Goal: Task Accomplishment & Management: Manage account settings

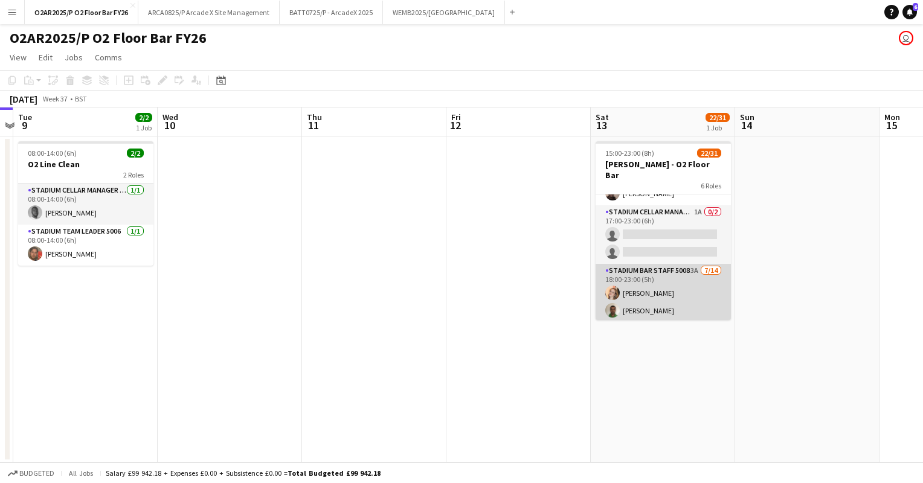
scroll to position [349, 0]
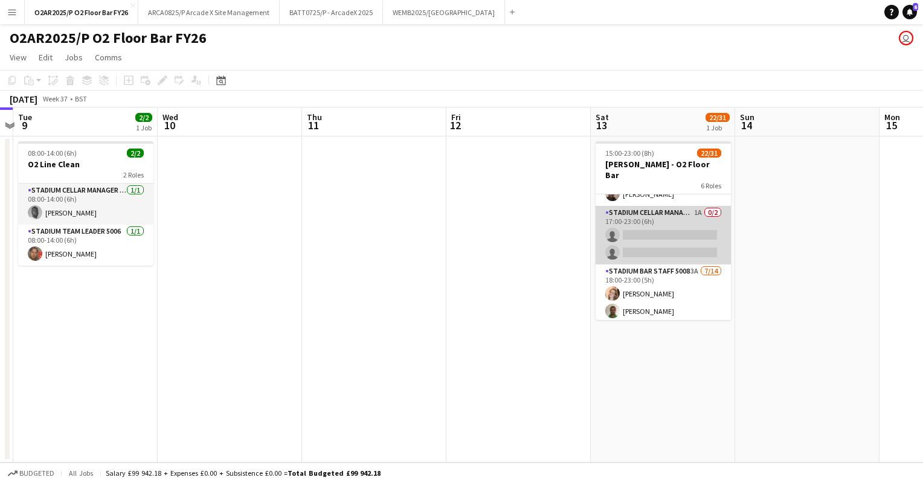
click at [636, 242] on app-card-role "Stadium Cellar Manager 5006 1A 0/2 17:00-23:00 (6h) single-neutral-actions sing…" at bounding box center [663, 235] width 135 height 59
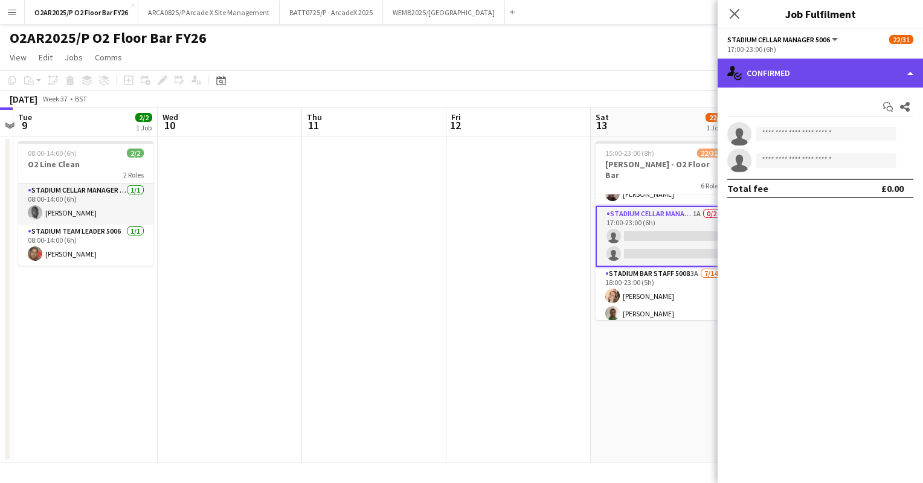
click at [817, 68] on div "single-neutral-actions-check-2 Confirmed" at bounding box center [820, 73] width 205 height 29
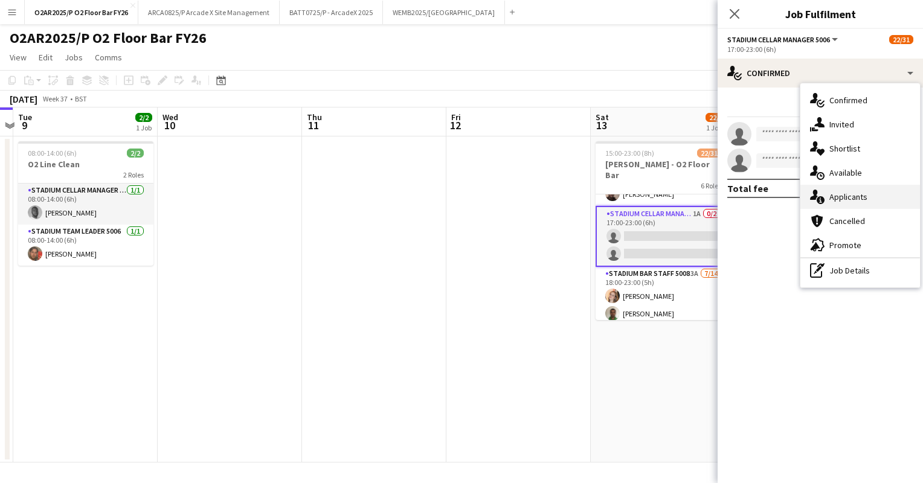
click at [843, 196] on span "Applicants" at bounding box center [848, 196] width 38 height 11
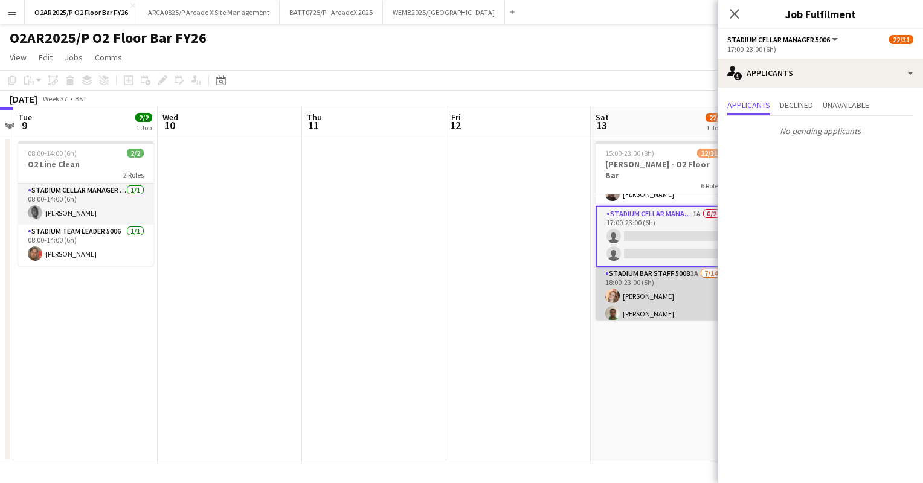
click at [674, 271] on app-card-role "Stadium Bar Staff 5008 3A [DATE] 18:00-23:00 (5h) [PERSON_NAME] [PERSON_NAME] […" at bounding box center [663, 401] width 135 height 269
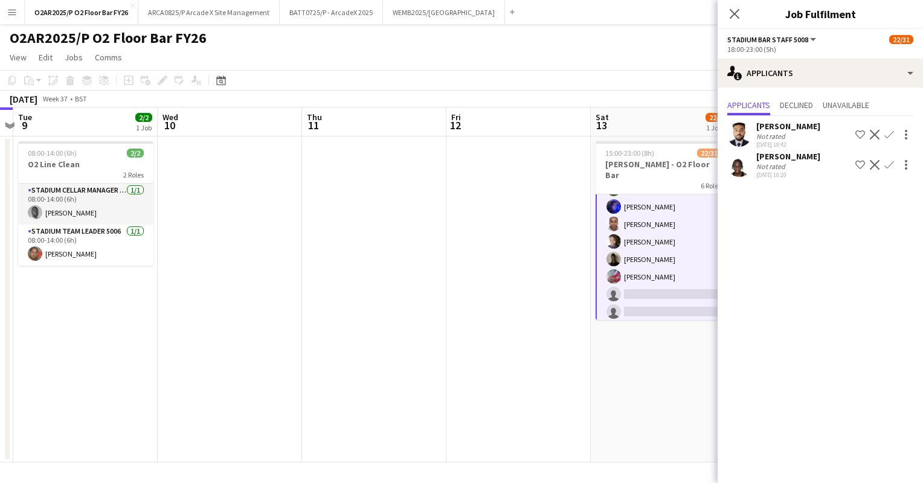
scroll to position [549, 0]
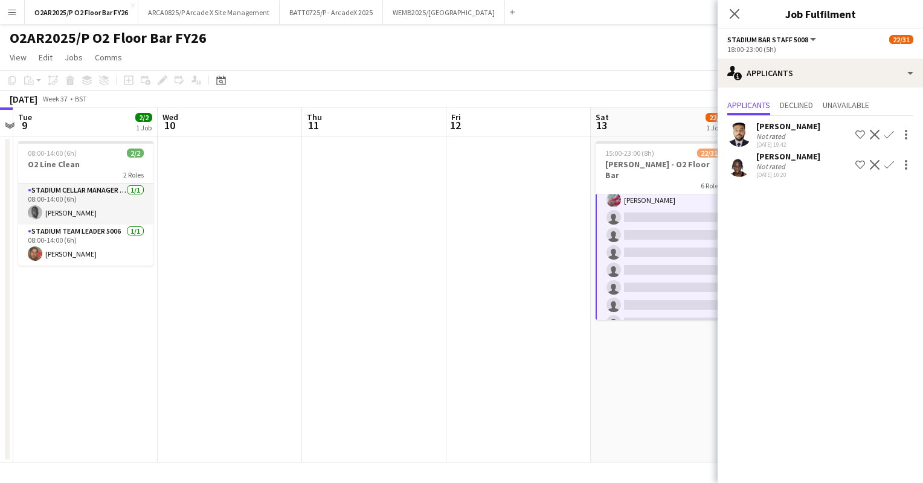
click at [568, 92] on div "[DATE] Week 37 • BST" at bounding box center [461, 99] width 923 height 17
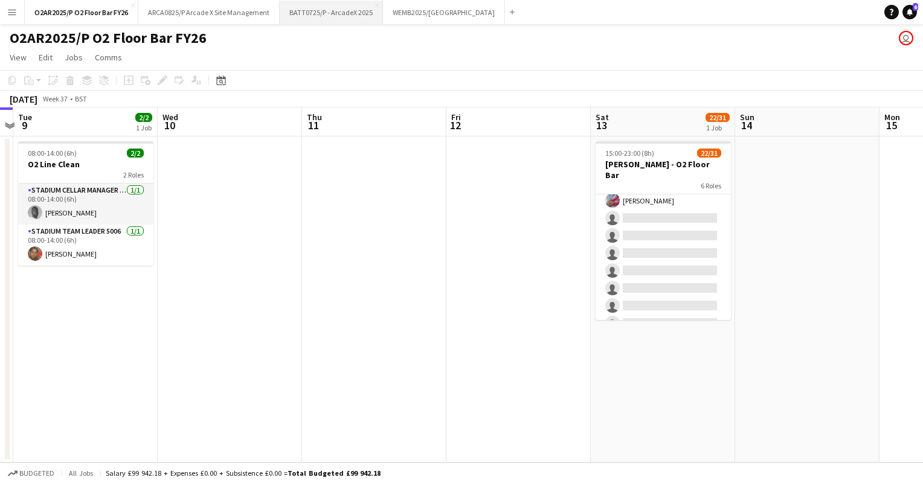
click at [338, 16] on button "BATT0725/P - ArcadeX 2025 Close" at bounding box center [331, 13] width 103 height 24
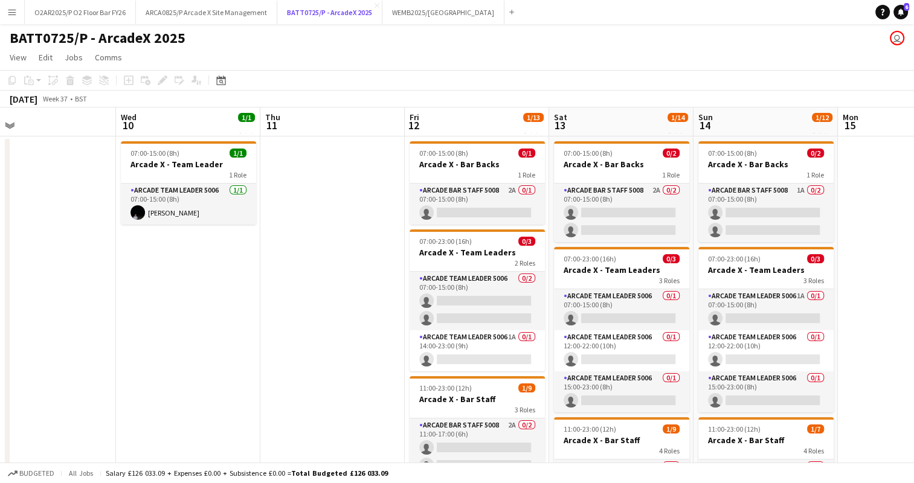
scroll to position [0, 321]
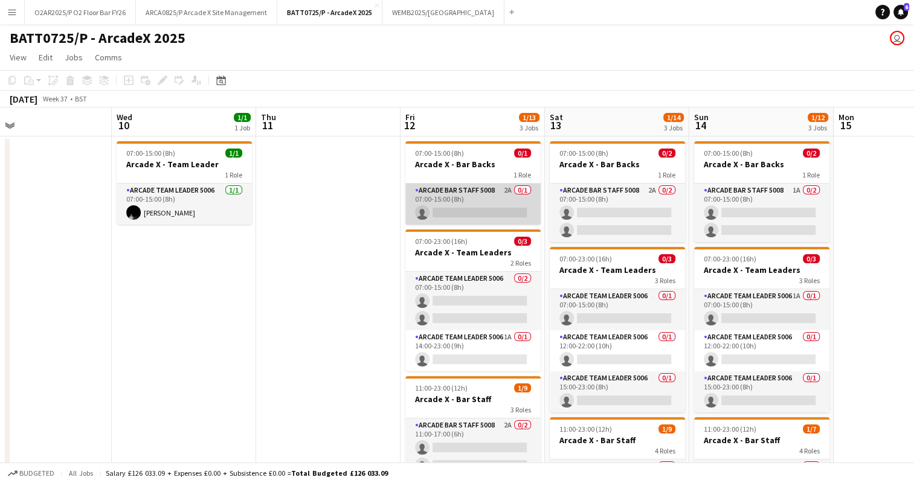
click at [474, 204] on app-card-role "Arcade Bar Staff 5008 2A 0/1 07:00-15:00 (8h) single-neutral-actions" at bounding box center [472, 204] width 135 height 41
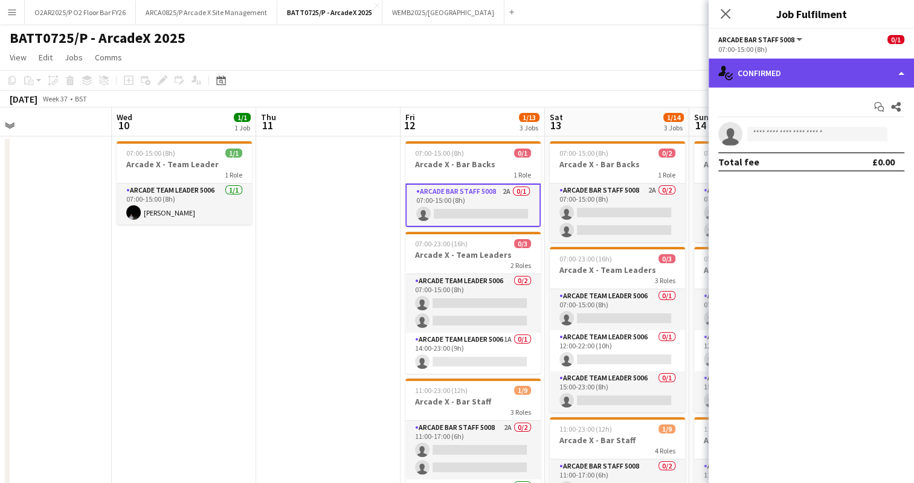
click at [780, 75] on div "single-neutral-actions-check-2 Confirmed" at bounding box center [810, 73] width 205 height 29
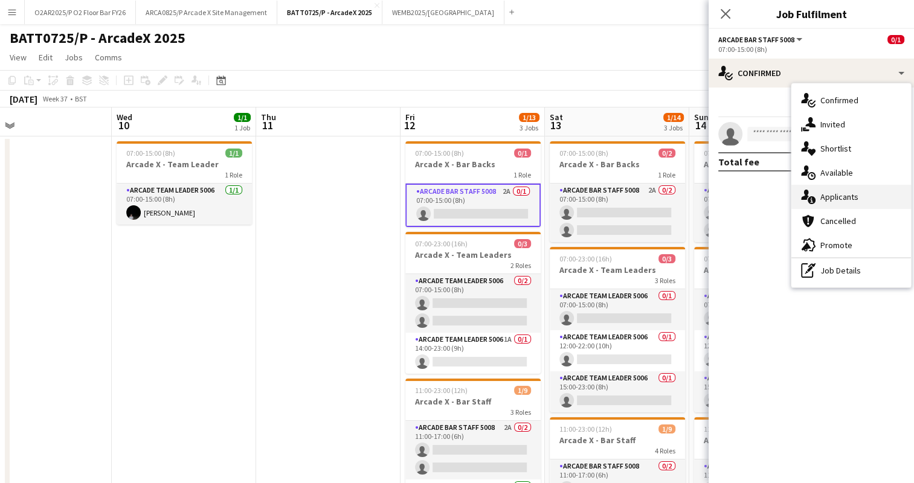
click at [832, 202] on span "Applicants" at bounding box center [839, 196] width 38 height 11
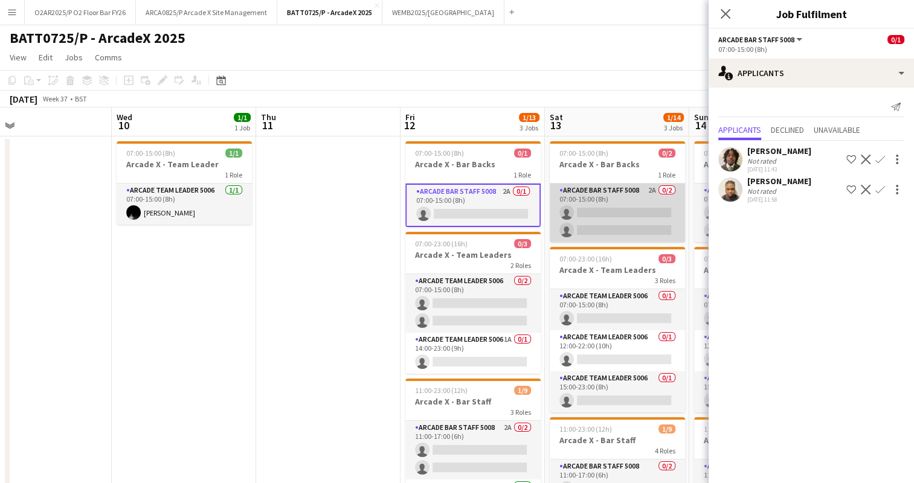
scroll to position [0, 339]
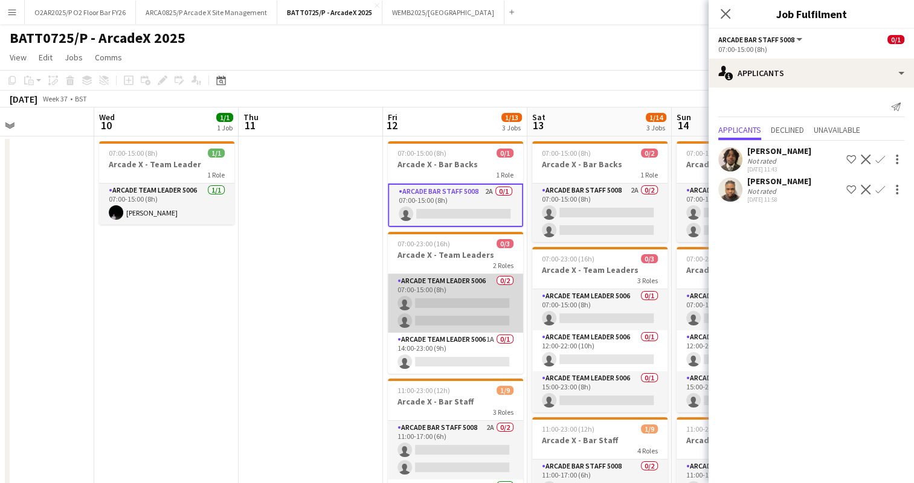
click at [461, 290] on app-card-role "Arcade Team Leader 5006 0/2 07:00-15:00 (8h) single-neutral-actions single-neut…" at bounding box center [455, 303] width 135 height 59
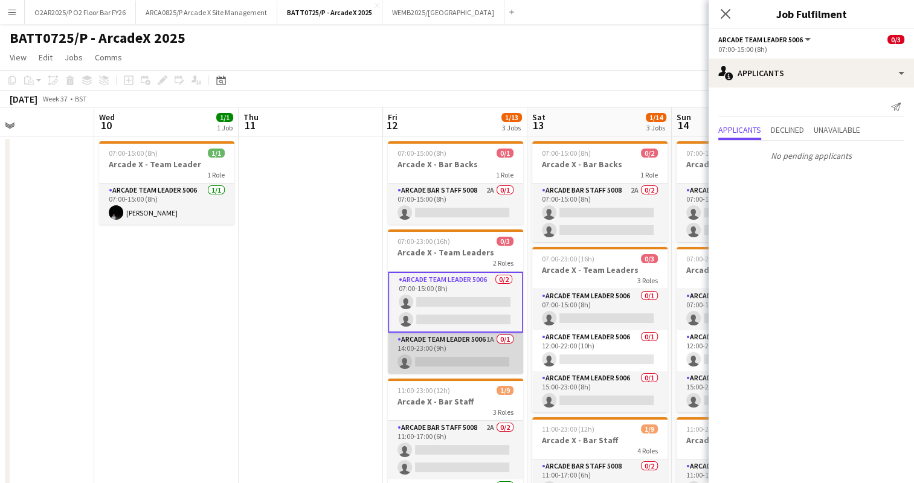
click at [451, 345] on app-card-role "Arcade Team Leader 5006 1A 0/1 14:00-23:00 (9h) single-neutral-actions" at bounding box center [455, 353] width 135 height 41
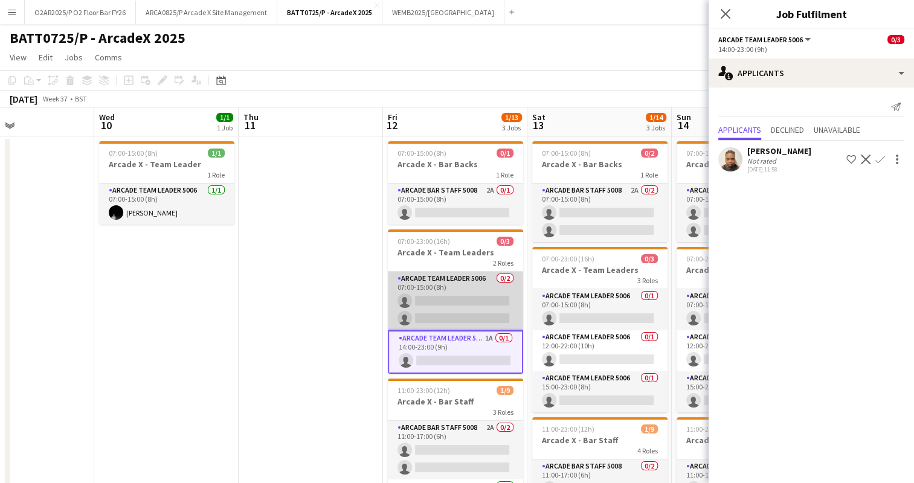
click at [432, 304] on app-card-role "Arcade Team Leader 5006 0/2 07:00-15:00 (8h) single-neutral-actions single-neut…" at bounding box center [455, 301] width 135 height 59
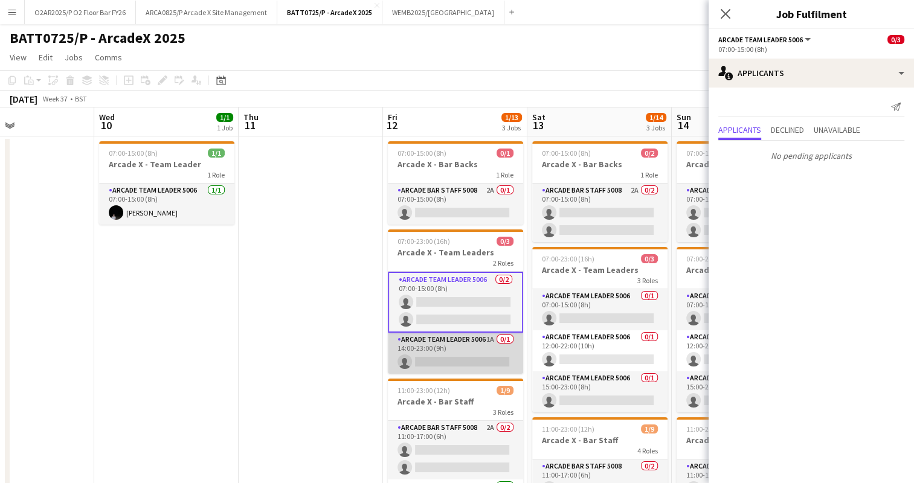
click at [458, 345] on app-card-role "Arcade Team Leader 5006 1A 0/1 14:00-23:00 (9h) single-neutral-actions" at bounding box center [455, 353] width 135 height 41
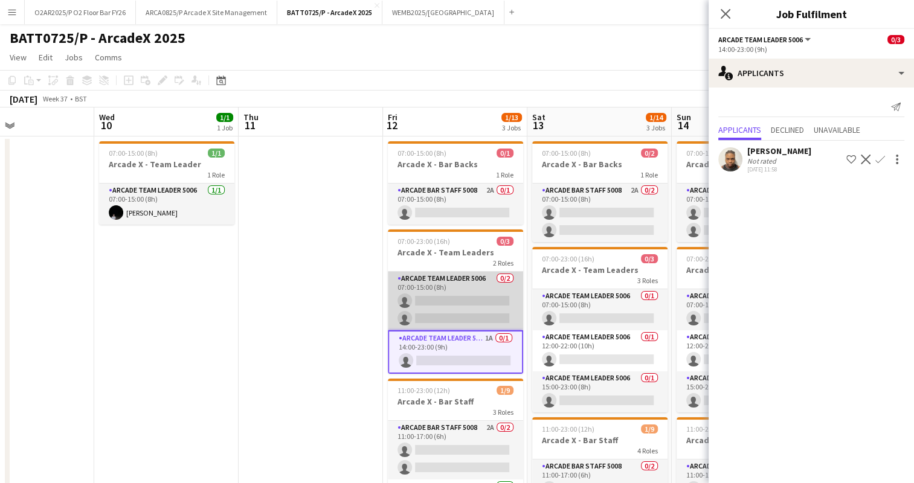
click at [451, 317] on app-card-role "Arcade Team Leader 5006 0/2 07:00-15:00 (8h) single-neutral-actions single-neut…" at bounding box center [455, 301] width 135 height 59
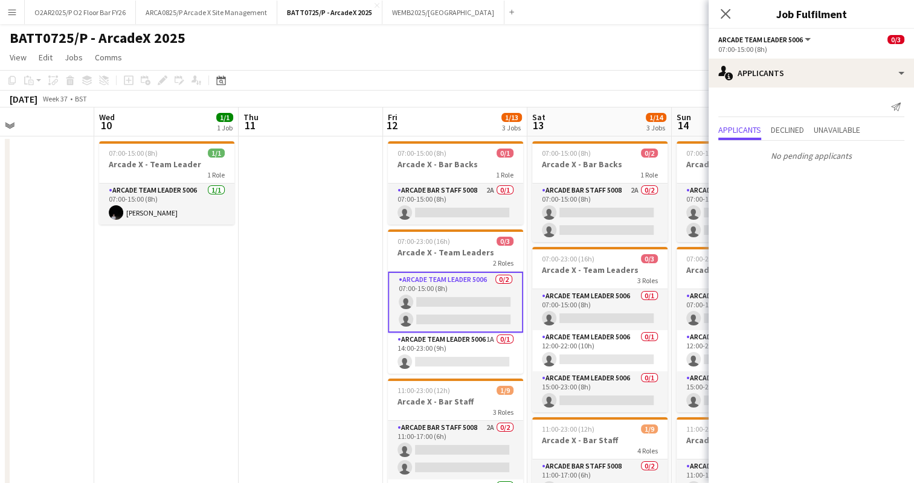
click at [310, 95] on div "[DATE] Week 37 • BST" at bounding box center [457, 99] width 914 height 17
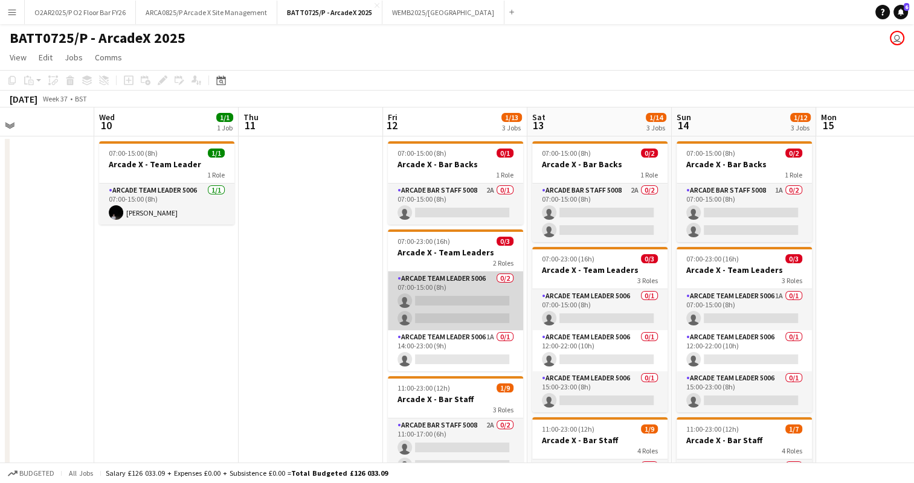
click at [476, 278] on app-card-role "Arcade Team Leader 5006 0/2 07:00-15:00 (8h) single-neutral-actions single-neut…" at bounding box center [455, 301] width 135 height 59
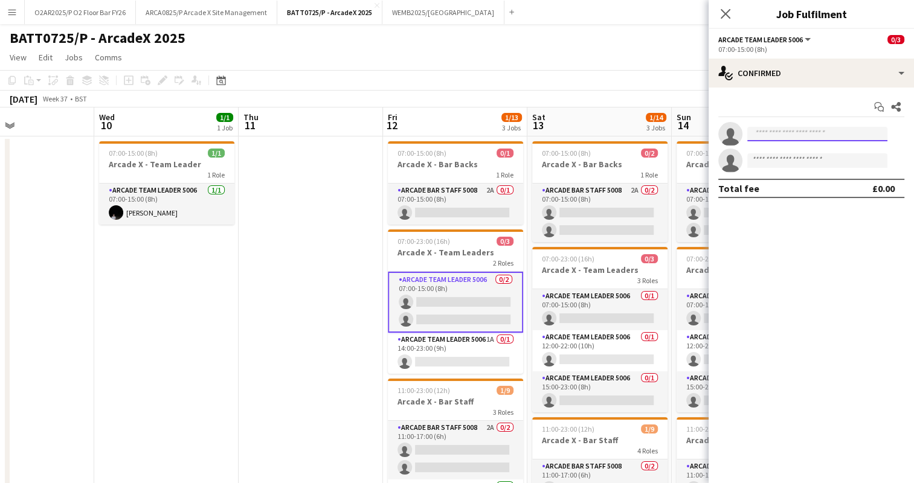
click at [781, 130] on input at bounding box center [817, 134] width 140 height 14
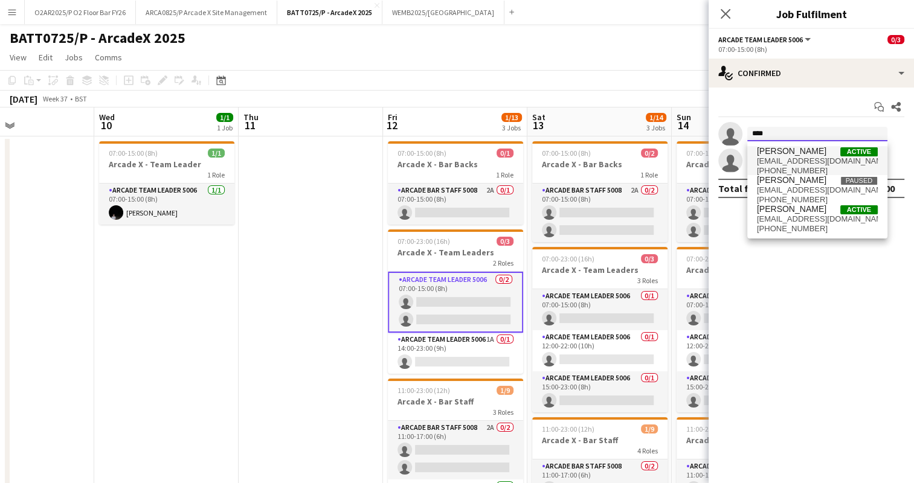
type input "****"
click at [817, 161] on span "[EMAIL_ADDRESS][DOMAIN_NAME]" at bounding box center [817, 161] width 121 height 10
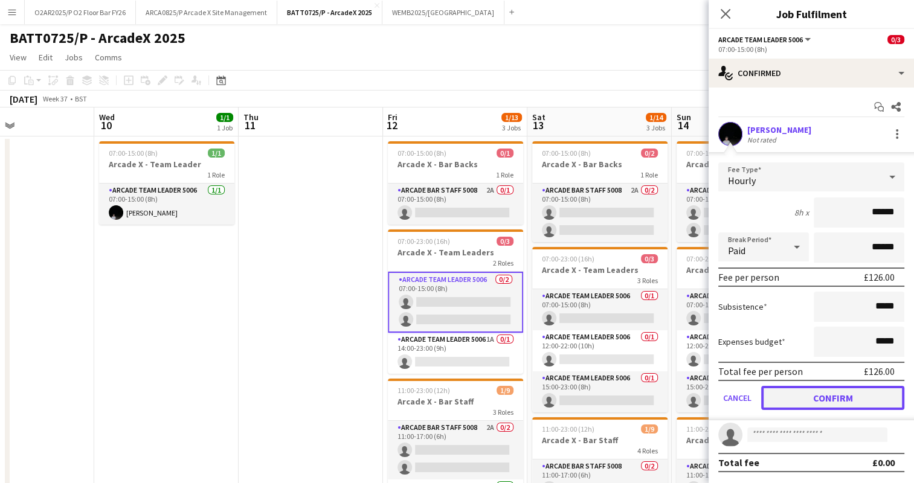
click at [814, 393] on button "Confirm" at bounding box center [832, 398] width 143 height 24
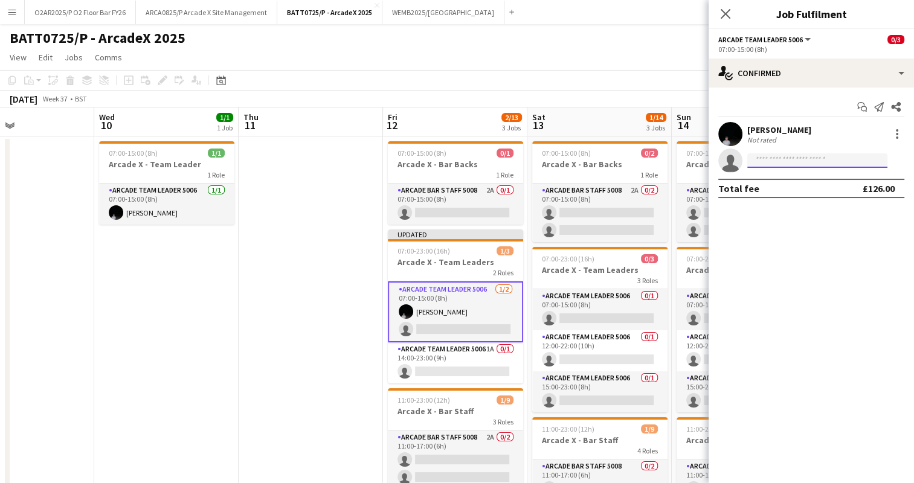
click at [788, 158] on input at bounding box center [817, 160] width 140 height 14
type input "*******"
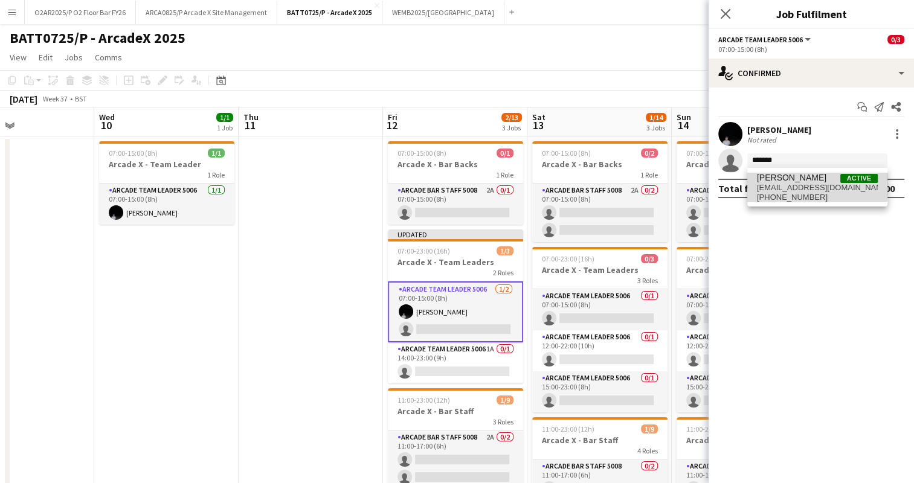
click at [783, 184] on span "[EMAIL_ADDRESS][DOMAIN_NAME]" at bounding box center [817, 188] width 121 height 10
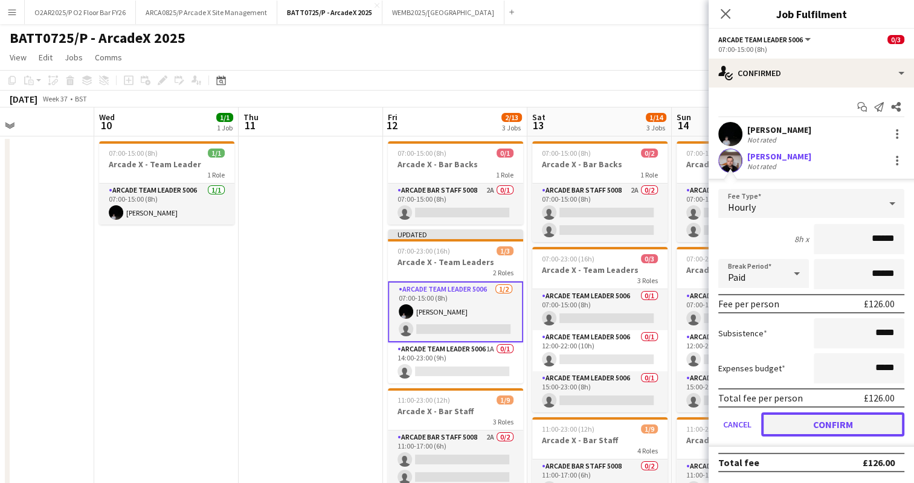
click at [801, 415] on button "Confirm" at bounding box center [832, 425] width 143 height 24
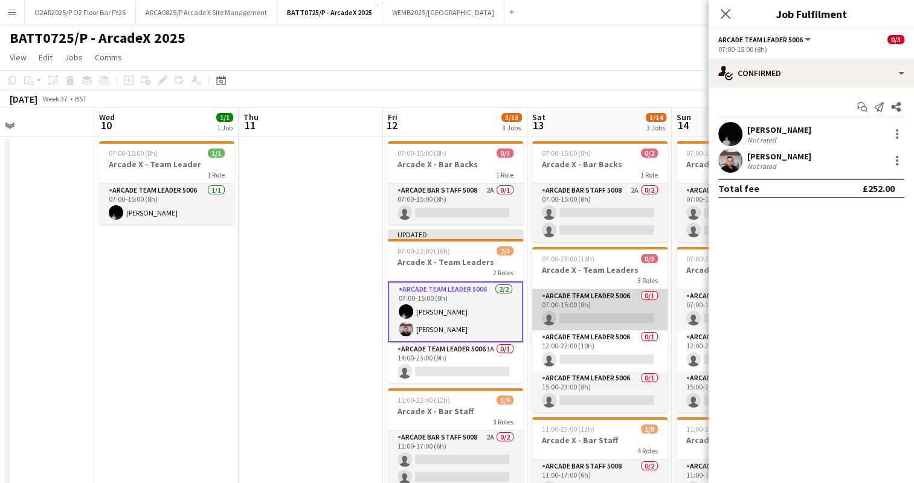
click at [614, 310] on app-card-role "Arcade Team Leader 5006 0/1 07:00-15:00 (8h) single-neutral-actions" at bounding box center [599, 309] width 135 height 41
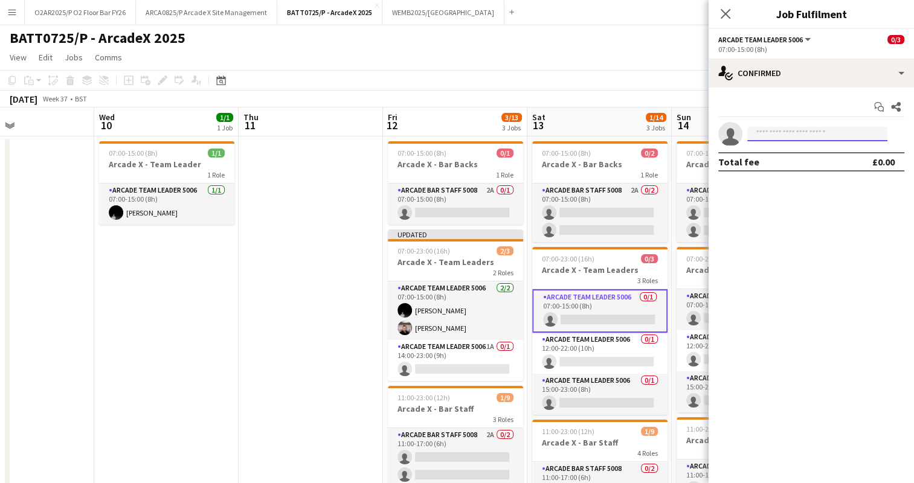
click at [791, 136] on input at bounding box center [817, 134] width 140 height 14
type input "*******"
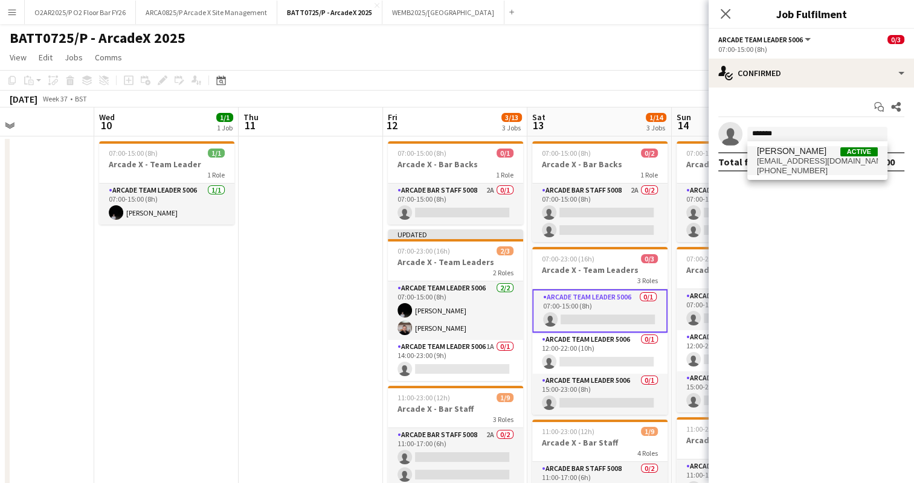
click at [808, 166] on span "[PHONE_NUMBER]" at bounding box center [817, 171] width 121 height 10
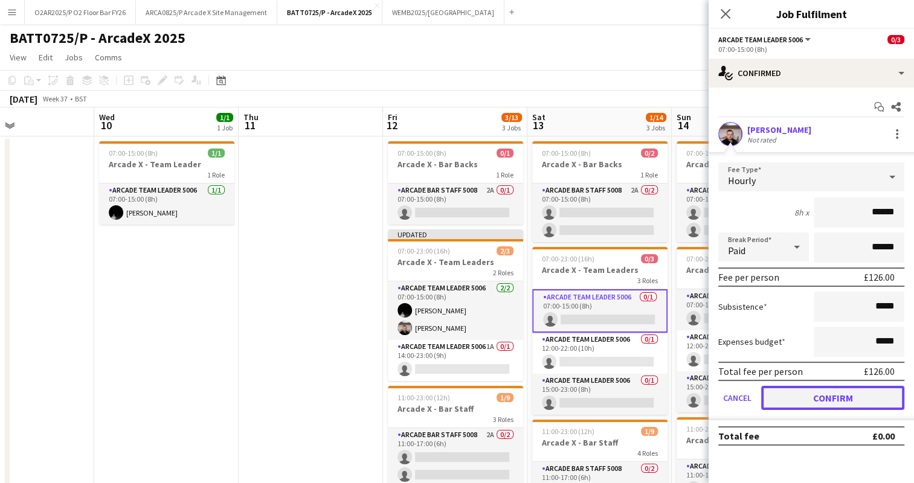
click at [772, 394] on button "Confirm" at bounding box center [832, 398] width 143 height 24
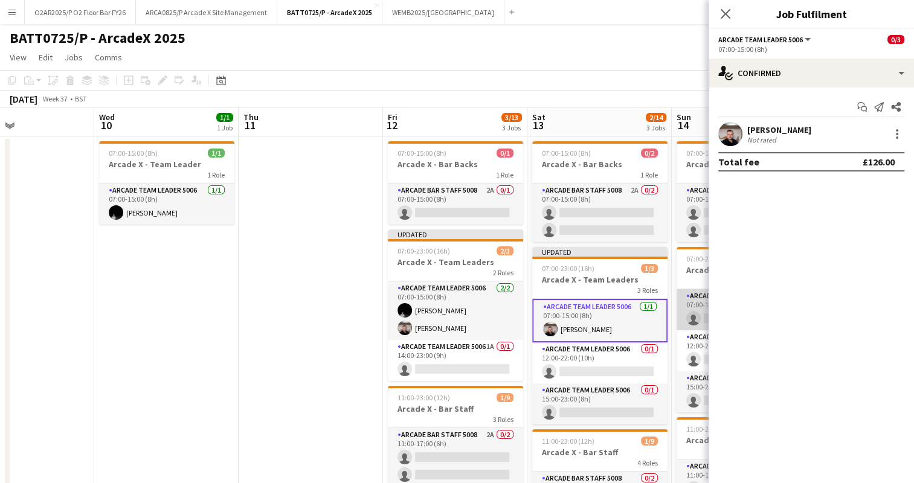
click at [698, 313] on app-card-role "Arcade Team Leader 5006 1A 0/1 07:00-15:00 (8h) single-neutral-actions" at bounding box center [743, 309] width 135 height 41
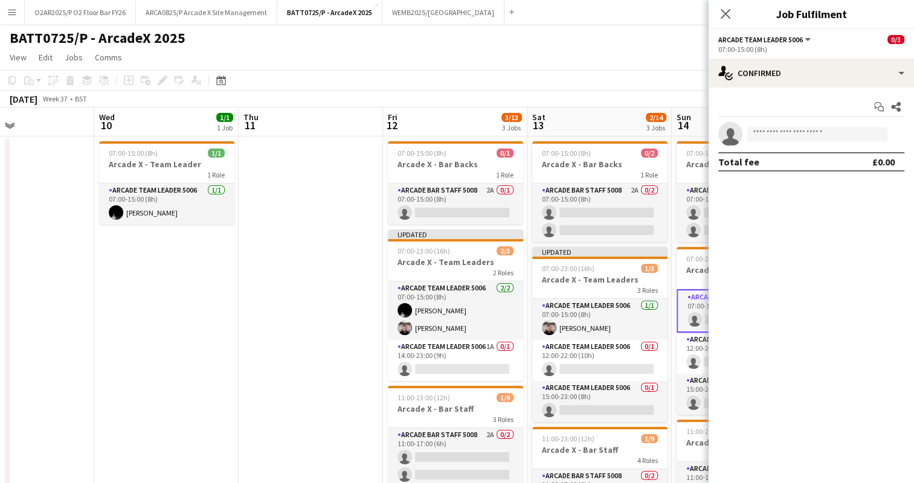
click at [783, 126] on app-invite-slot "single-neutral-actions" at bounding box center [810, 134] width 205 height 24
click at [773, 140] on input at bounding box center [817, 134] width 140 height 14
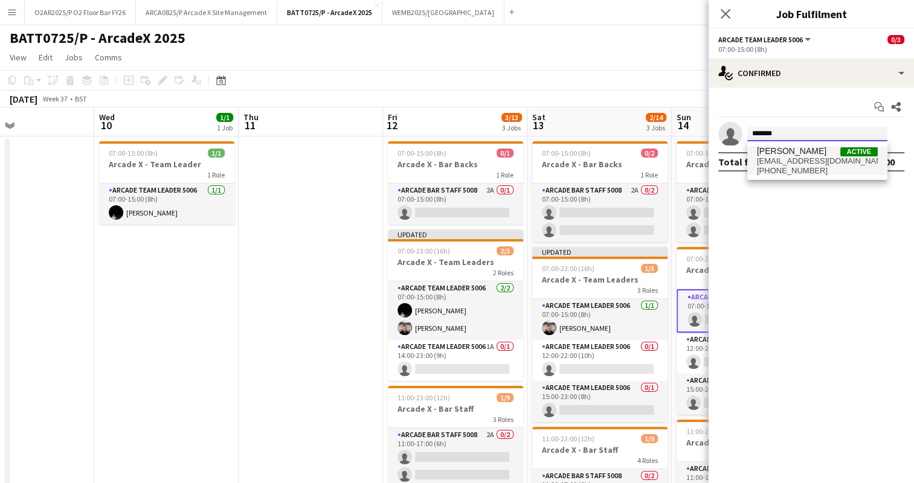
type input "*******"
click at [785, 157] on span "[EMAIL_ADDRESS][DOMAIN_NAME]" at bounding box center [817, 161] width 121 height 10
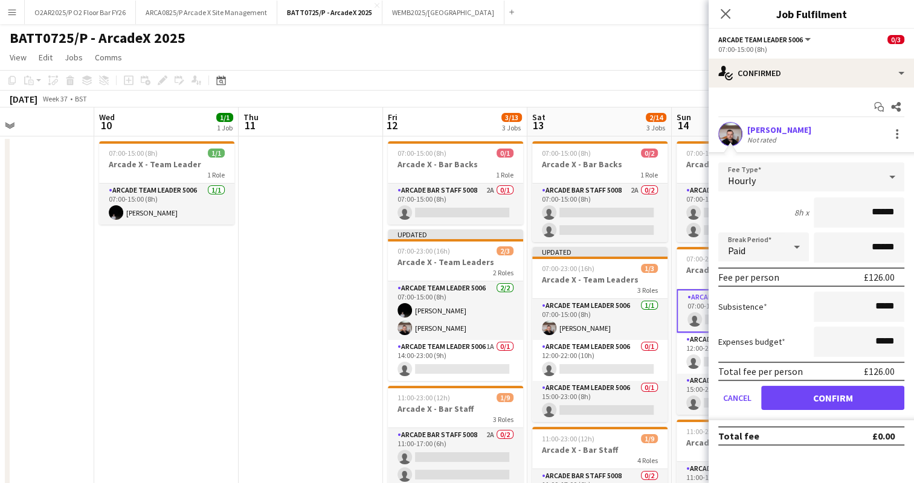
drag, startPoint x: 811, startPoint y: 400, endPoint x: 786, endPoint y: 413, distance: 27.6
click at [786, 413] on form "Fee Type Hourly 8h x ****** Break Period Paid ****** Fee per person £126.00 Sub…" at bounding box center [810, 291] width 205 height 258
click at [809, 395] on button "Confirm" at bounding box center [832, 398] width 143 height 24
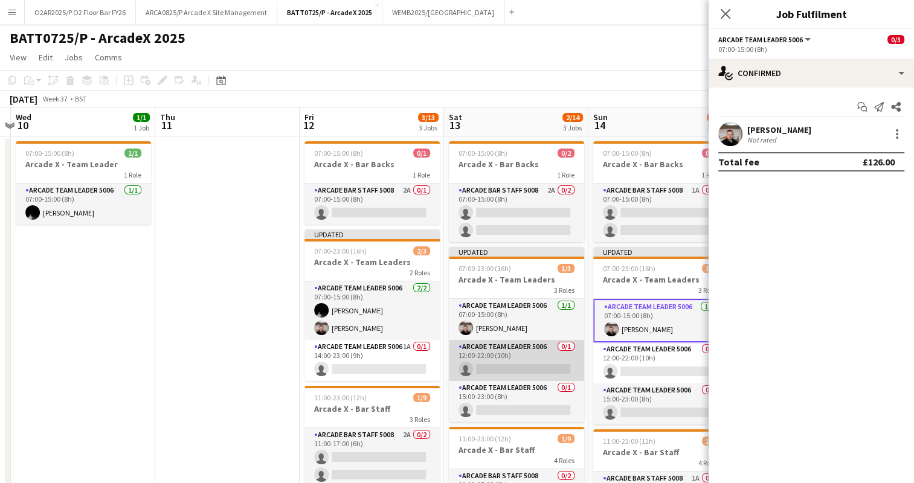
scroll to position [0, 430]
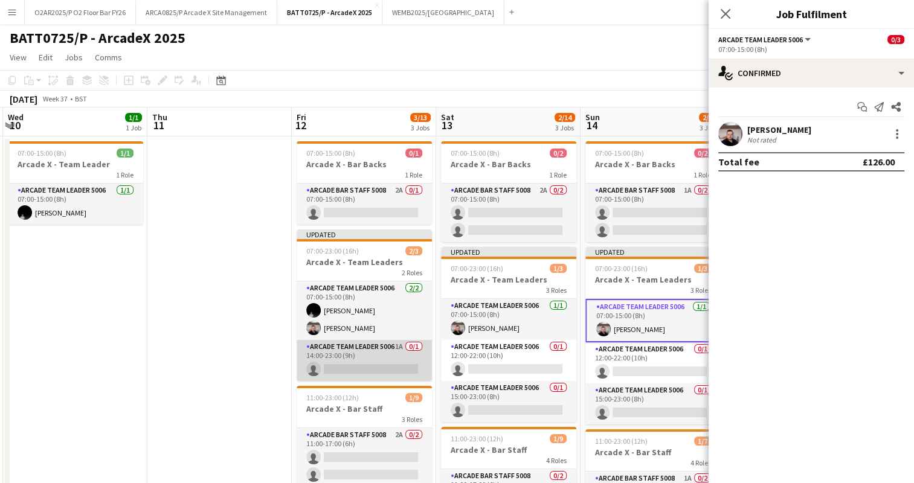
click at [387, 364] on app-card-role "Arcade Team Leader 5006 1A 0/1 14:00-23:00 (9h) single-neutral-actions" at bounding box center [364, 360] width 135 height 41
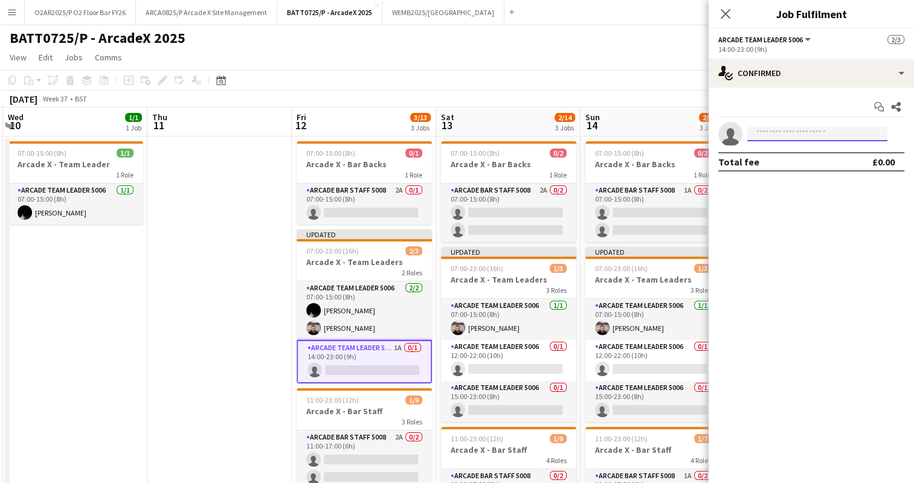
click at [814, 135] on input at bounding box center [817, 134] width 140 height 14
type input "**********"
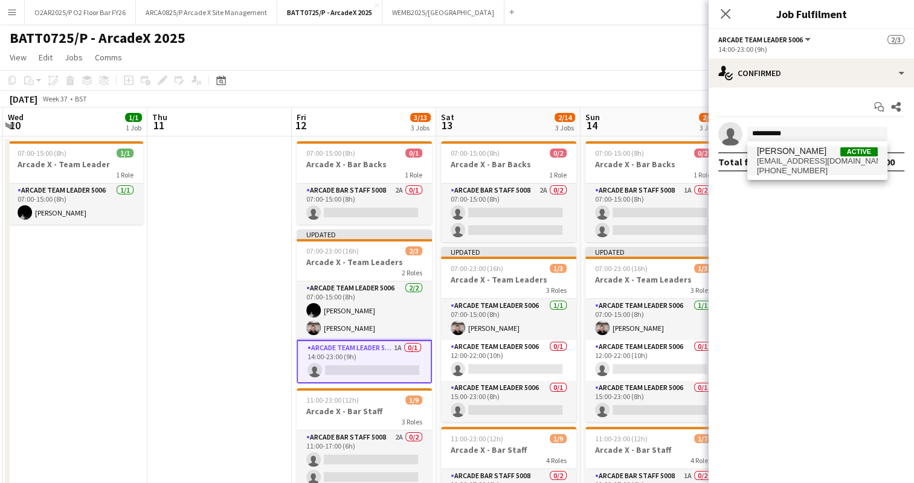
click at [820, 162] on span "[EMAIL_ADDRESS][DOMAIN_NAME]" at bounding box center [817, 161] width 121 height 10
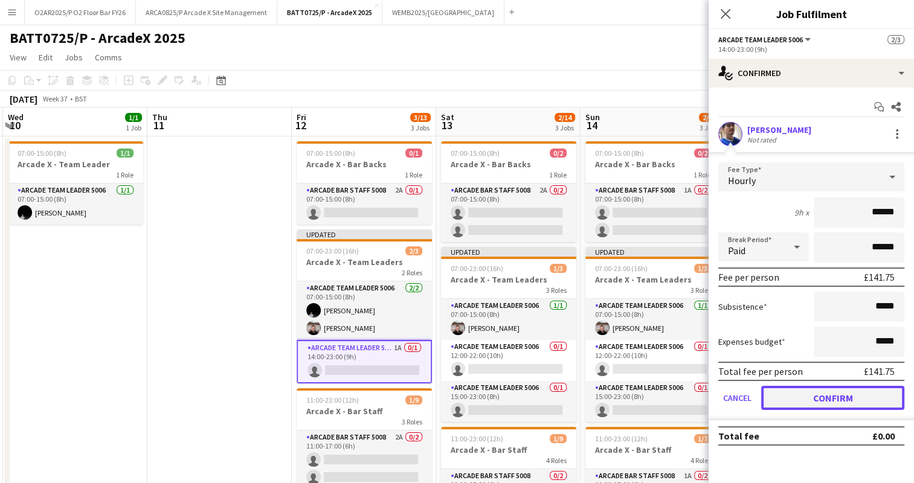
click at [851, 394] on button "Confirm" at bounding box center [832, 398] width 143 height 24
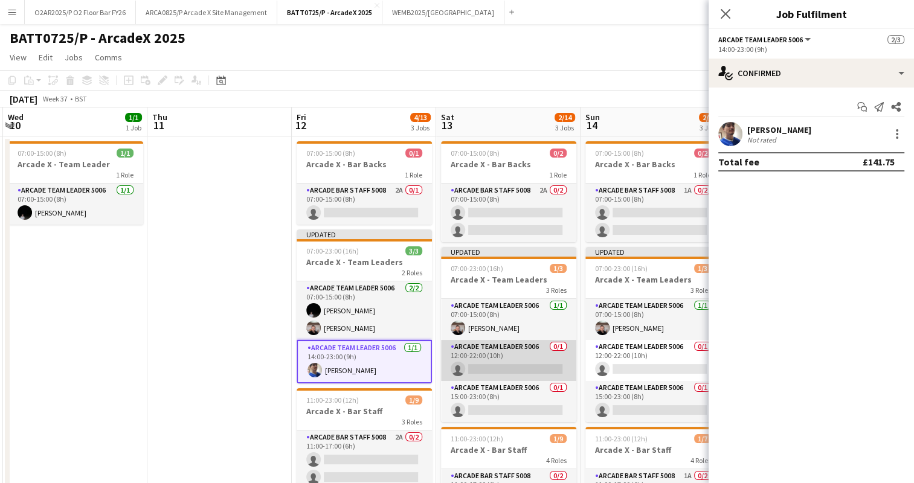
click at [500, 368] on app-card-role "Arcade Team Leader 5006 0/1 12:00-22:00 (10h) single-neutral-actions" at bounding box center [508, 360] width 135 height 41
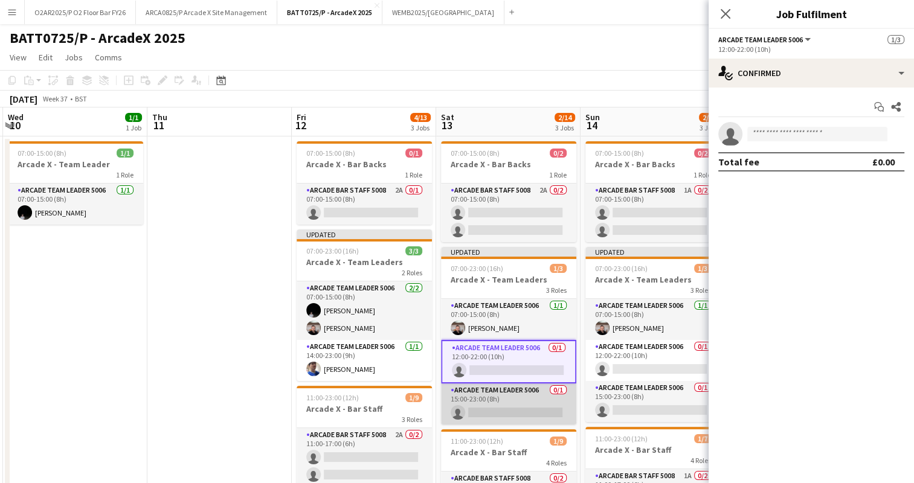
click at [507, 394] on app-card-role "Arcade Team Leader 5006 0/1 15:00-23:00 (8h) single-neutral-actions" at bounding box center [508, 404] width 135 height 41
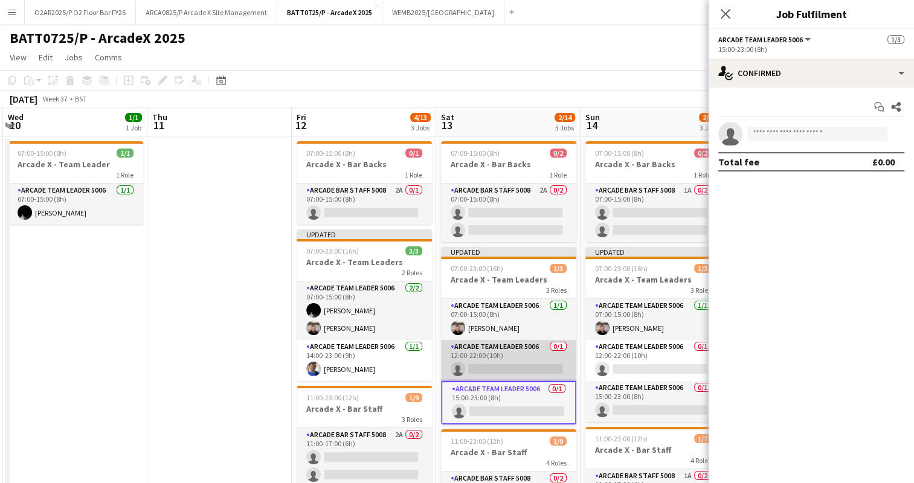
click at [518, 364] on app-card-role "Arcade Team Leader 5006 0/1 12:00-22:00 (10h) single-neutral-actions" at bounding box center [508, 360] width 135 height 41
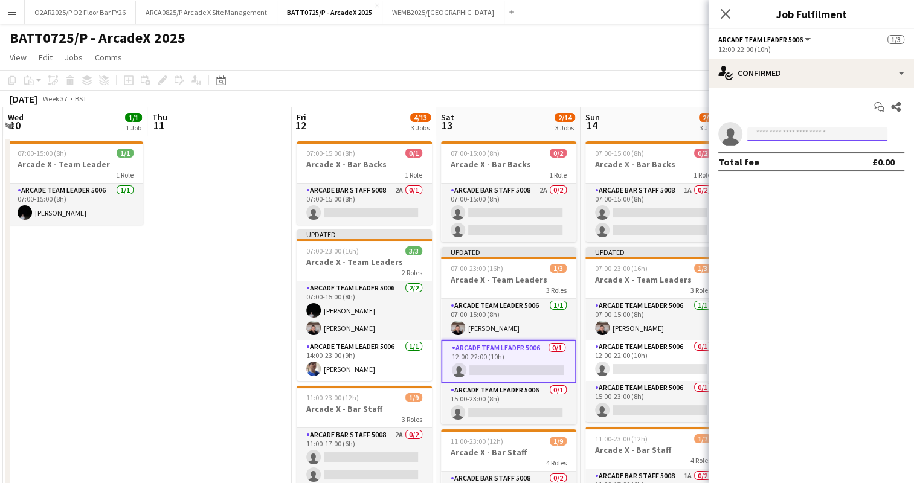
click at [780, 132] on input at bounding box center [817, 134] width 140 height 14
type input "**********"
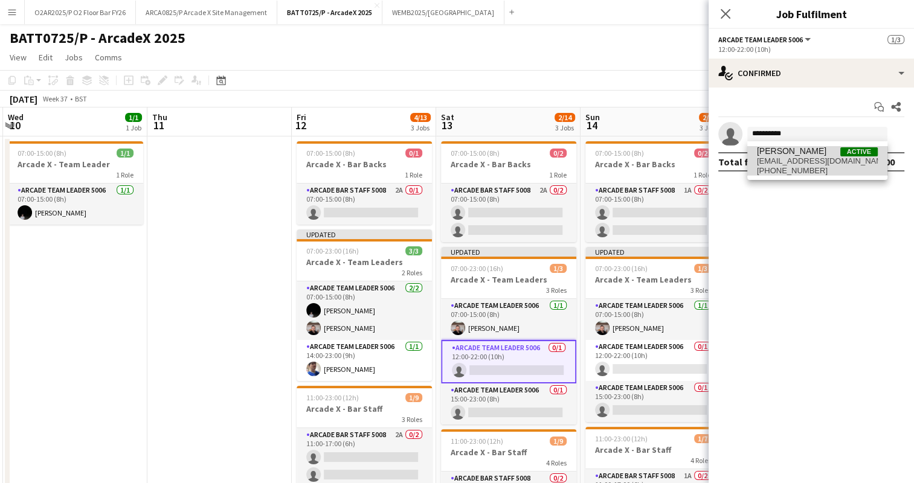
click at [818, 169] on span "[PHONE_NUMBER]" at bounding box center [817, 171] width 121 height 10
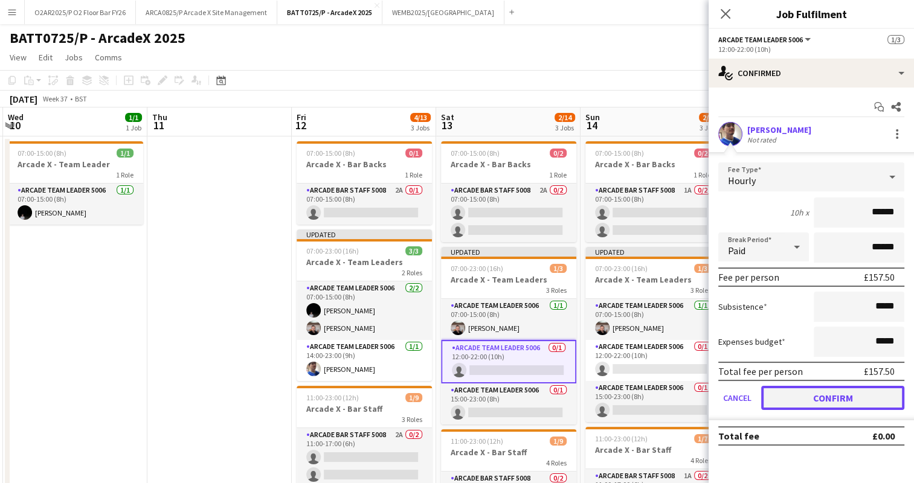
click at [798, 399] on button "Confirm" at bounding box center [832, 398] width 143 height 24
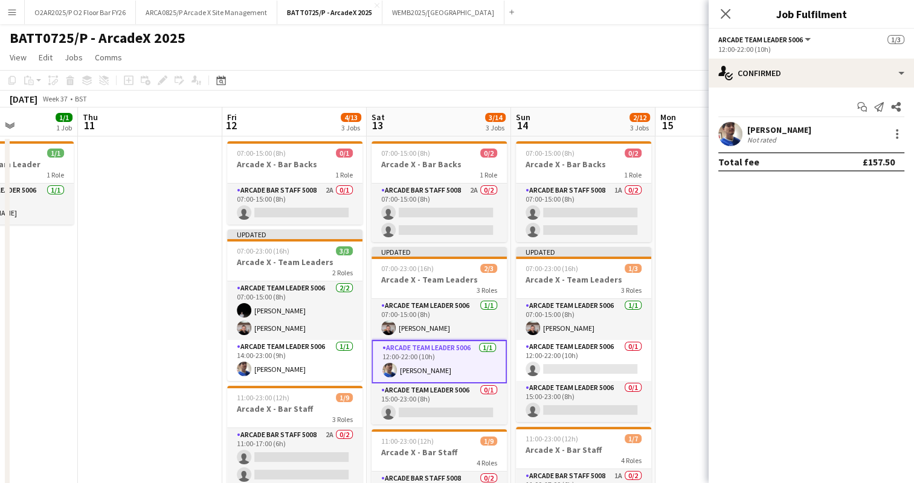
scroll to position [0, 500]
click at [568, 361] on app-card-role "Arcade Team Leader 5006 0/1 12:00-22:00 (10h) single-neutral-actions" at bounding box center [582, 360] width 135 height 41
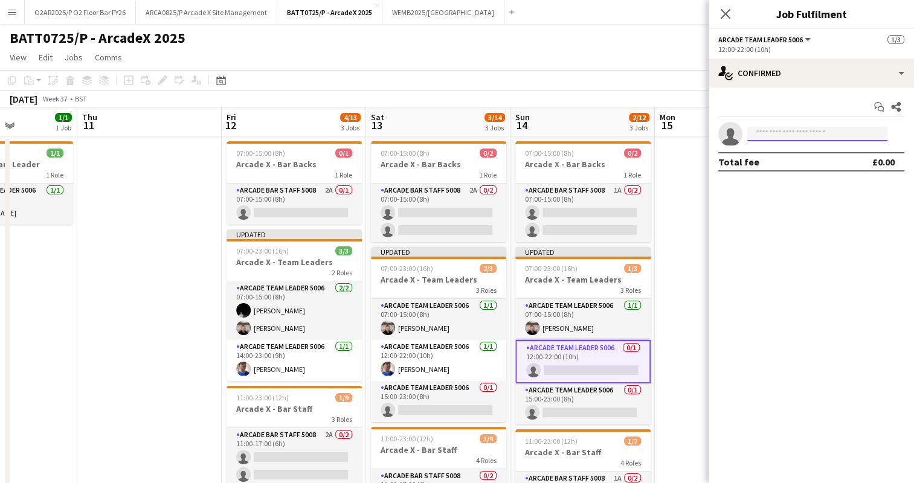
click at [775, 136] on input at bounding box center [817, 134] width 140 height 14
type input "**********"
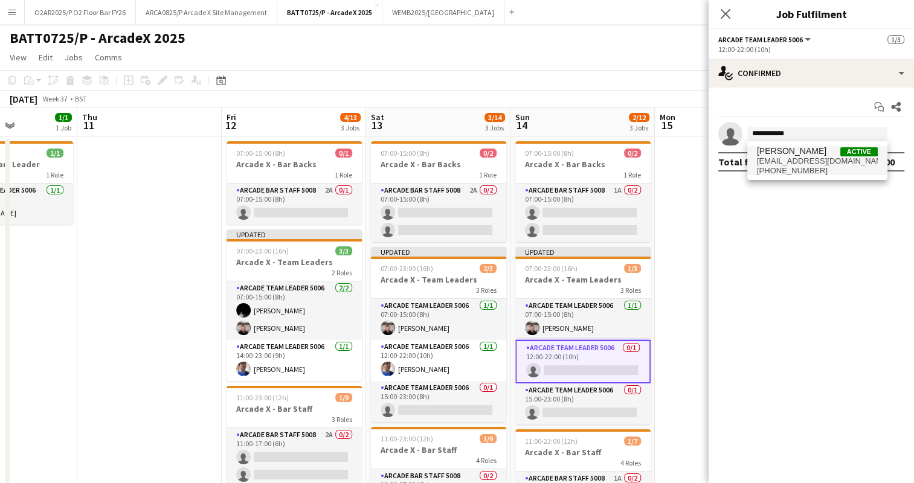
click at [820, 162] on span "[EMAIL_ADDRESS][DOMAIN_NAME]" at bounding box center [817, 161] width 121 height 10
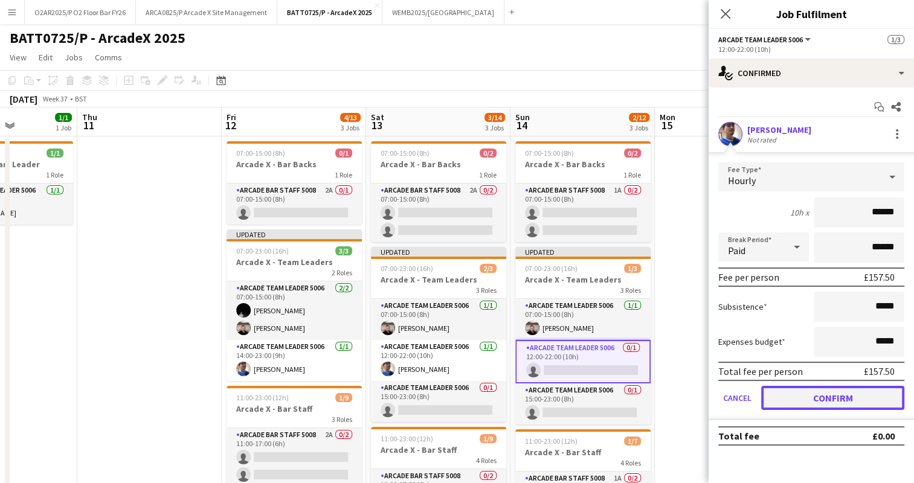
click at [797, 390] on button "Confirm" at bounding box center [832, 398] width 143 height 24
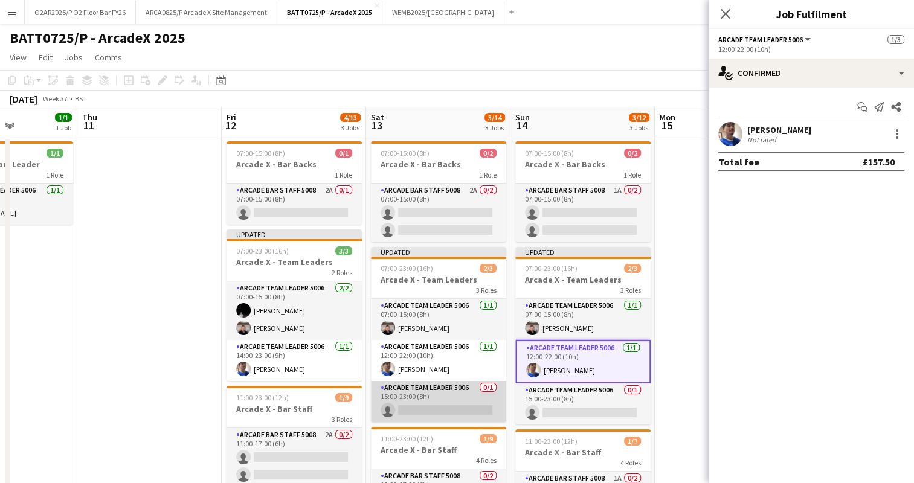
click at [464, 390] on app-card-role "Arcade Team Leader 5006 0/1 15:00-23:00 (8h) single-neutral-actions" at bounding box center [438, 401] width 135 height 41
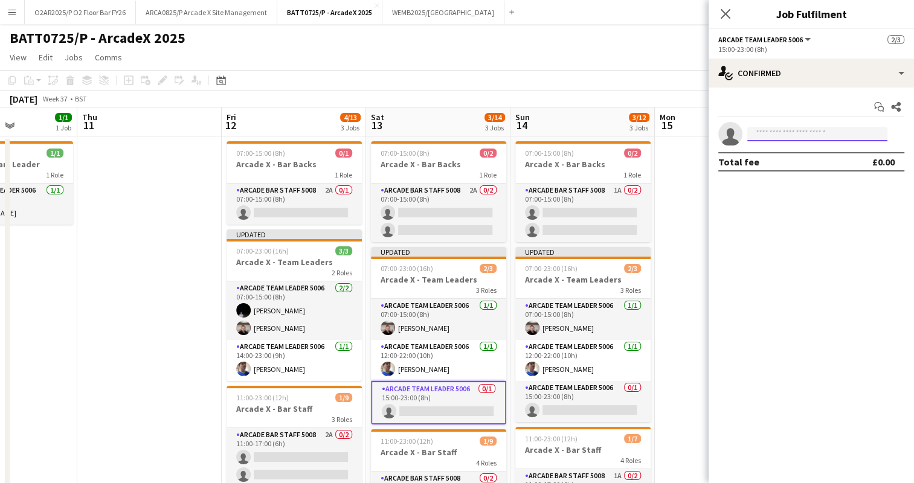
click at [781, 132] on input at bounding box center [817, 134] width 140 height 14
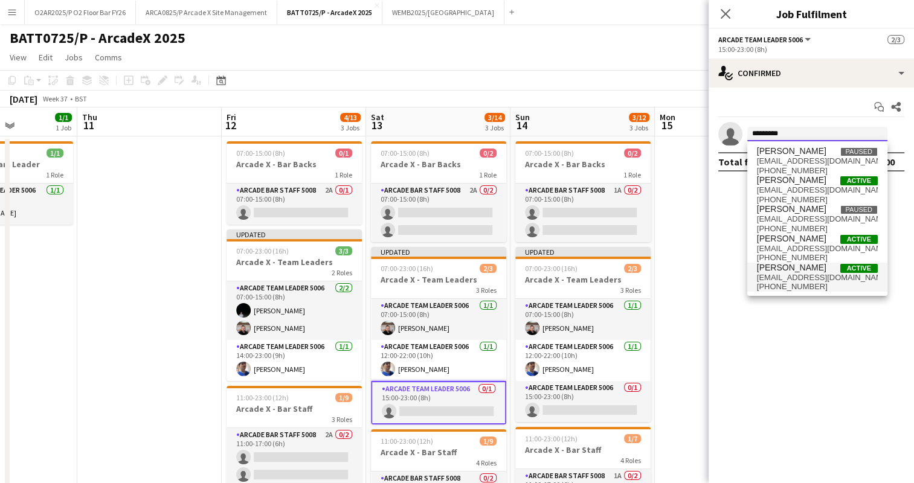
type input "*********"
click at [786, 273] on span "[EMAIL_ADDRESS][DOMAIN_NAME]" at bounding box center [817, 278] width 121 height 10
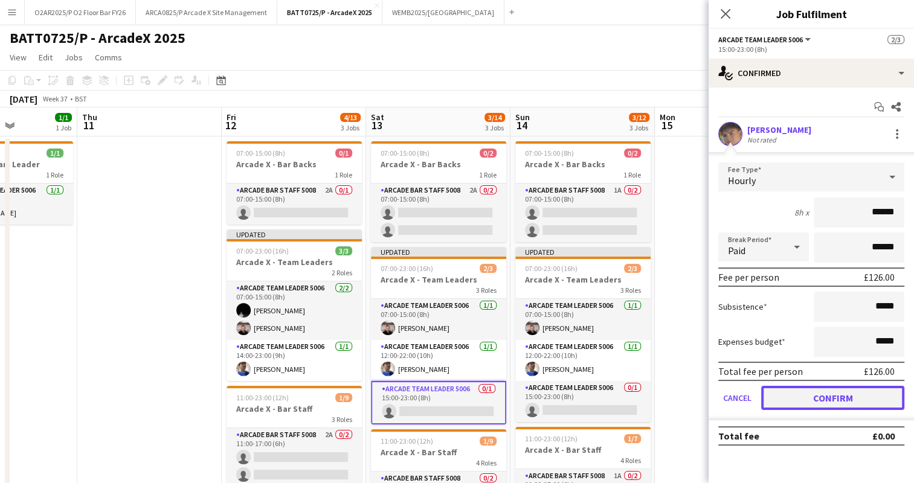
click at [801, 396] on button "Confirm" at bounding box center [832, 398] width 143 height 24
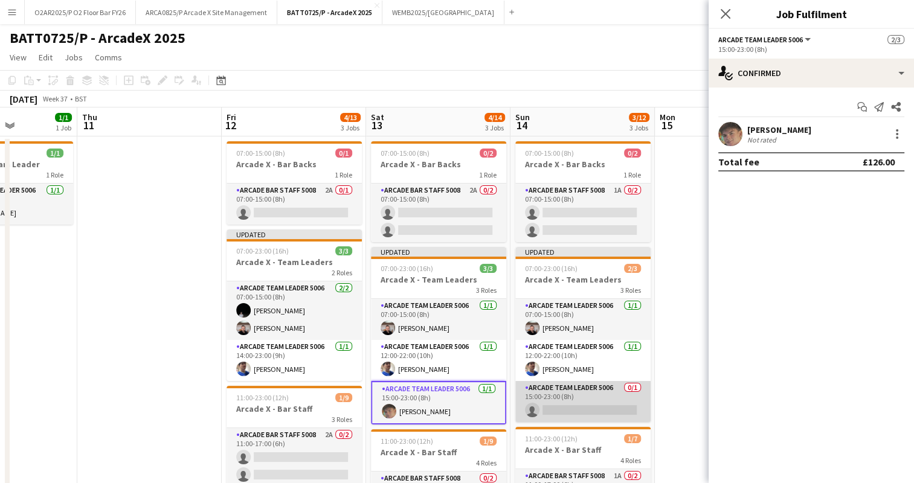
click at [573, 403] on app-card-role "Arcade Team Leader 5006 0/1 15:00-23:00 (8h) single-neutral-actions" at bounding box center [582, 401] width 135 height 41
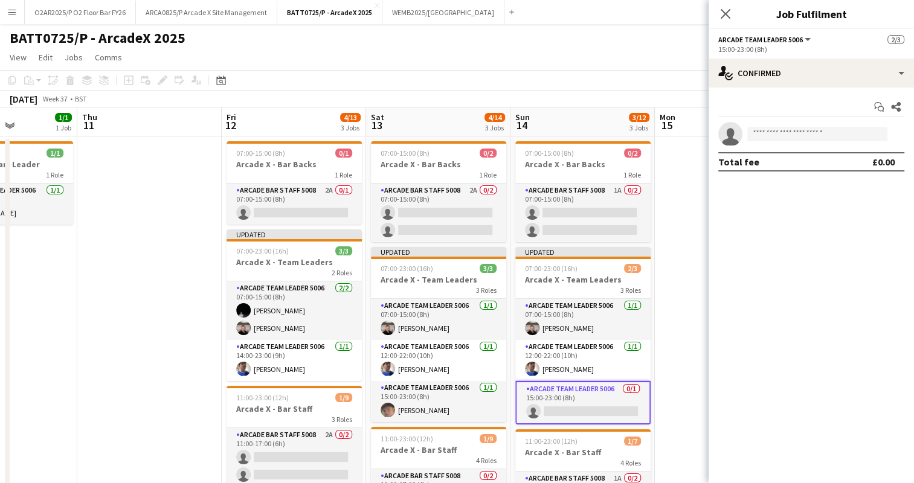
click at [812, 94] on div "Start chat Share single-neutral-actions Total fee £0.00" at bounding box center [810, 135] width 205 height 94
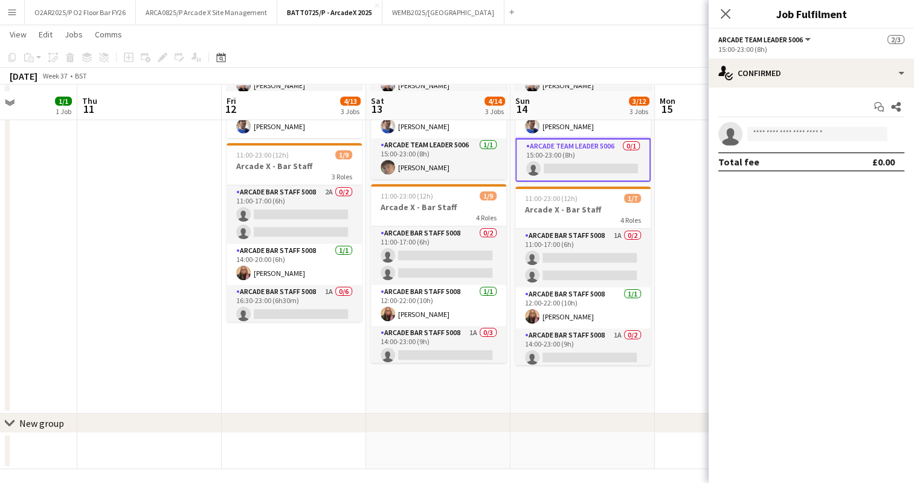
scroll to position [248, 0]
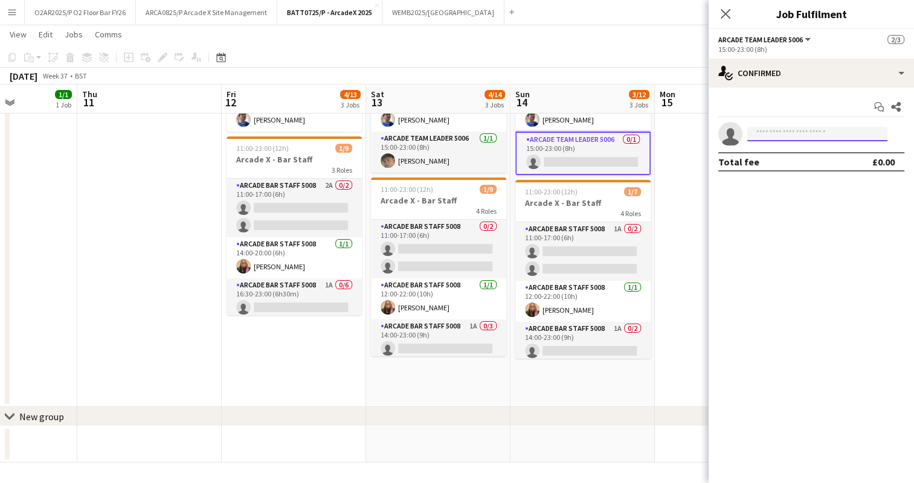
click at [779, 130] on input at bounding box center [817, 134] width 140 height 14
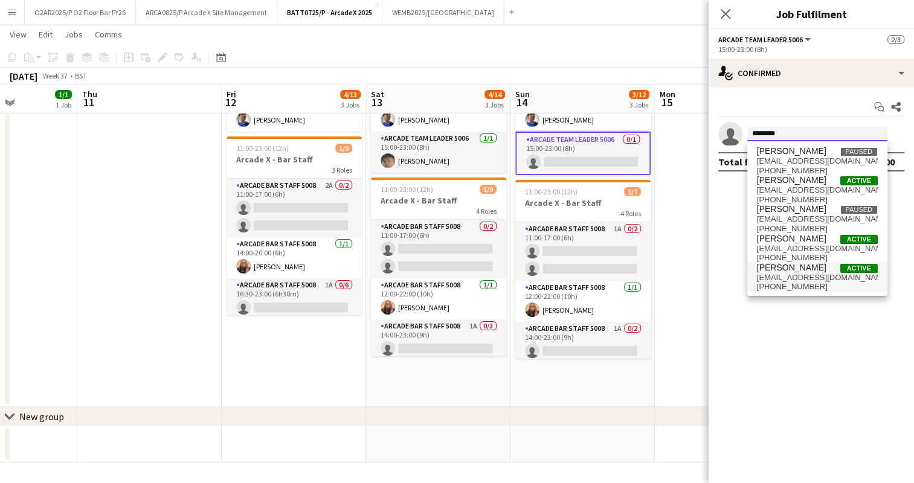
type input "********"
click at [794, 273] on span "[EMAIL_ADDRESS][DOMAIN_NAME]" at bounding box center [817, 278] width 121 height 10
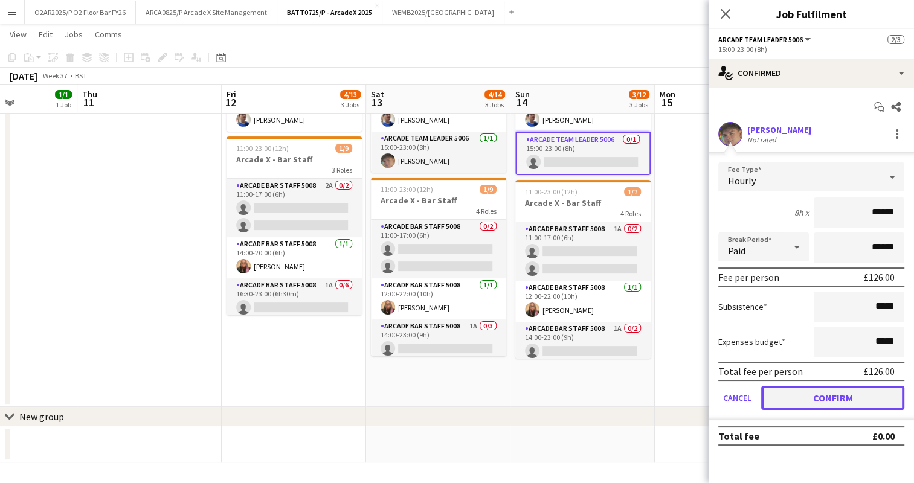
click at [789, 394] on button "Confirm" at bounding box center [832, 398] width 143 height 24
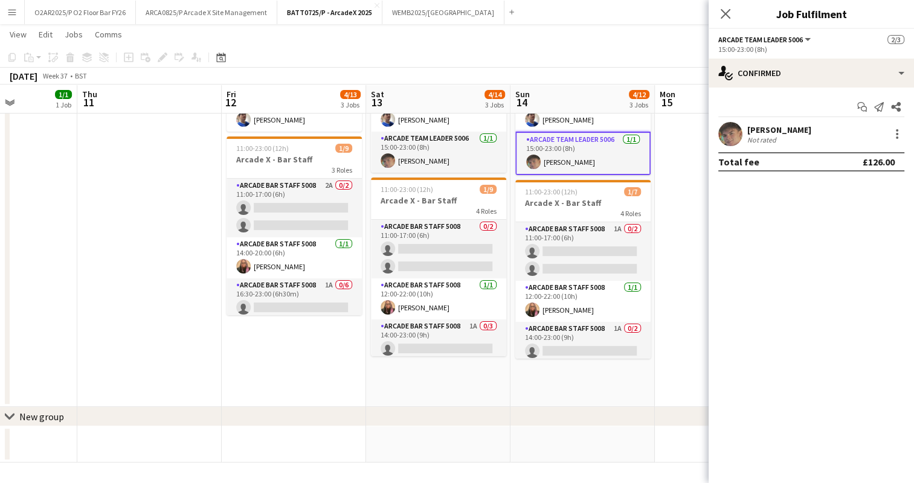
click at [616, 51] on app-toolbar "Copy Paste Paste Ctrl+V Paste with crew Ctrl+Shift+V Paste linked Job [GEOGRAPH…" at bounding box center [457, 57] width 914 height 21
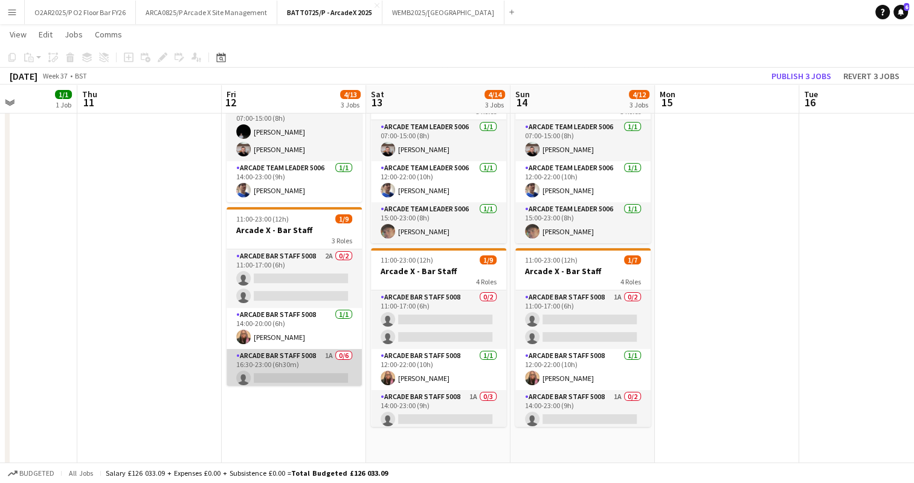
scroll to position [92, 0]
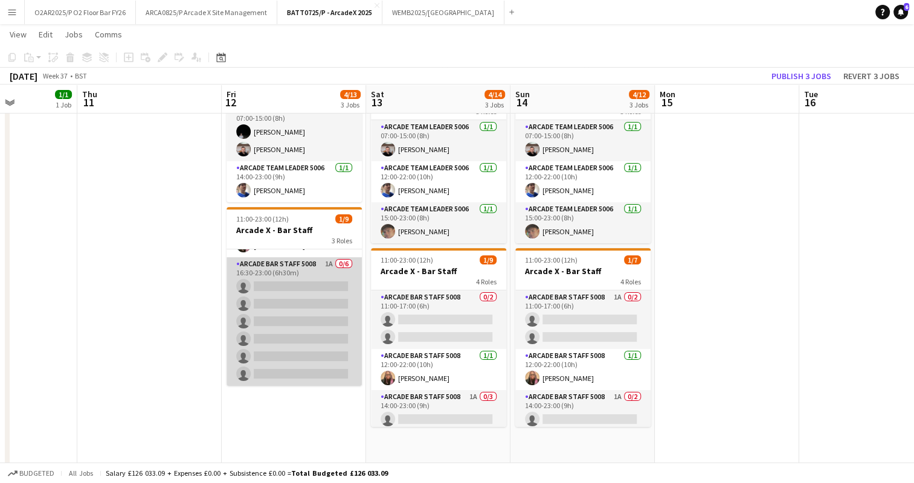
click at [323, 324] on app-card-role "Arcade Bar Staff 5008 1A 0/6 16:30-23:00 (6h30m) single-neutral-actions single-…" at bounding box center [293, 321] width 135 height 129
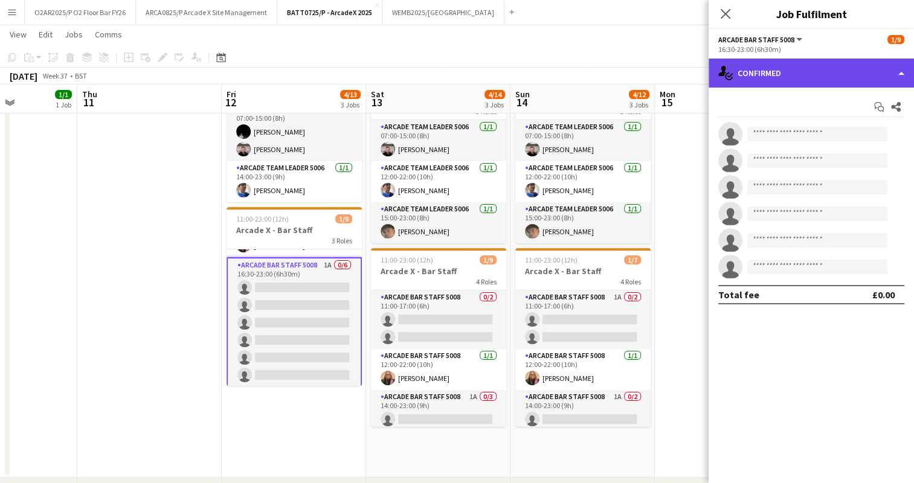
click at [795, 68] on div "single-neutral-actions-check-2 Confirmed" at bounding box center [810, 73] width 205 height 29
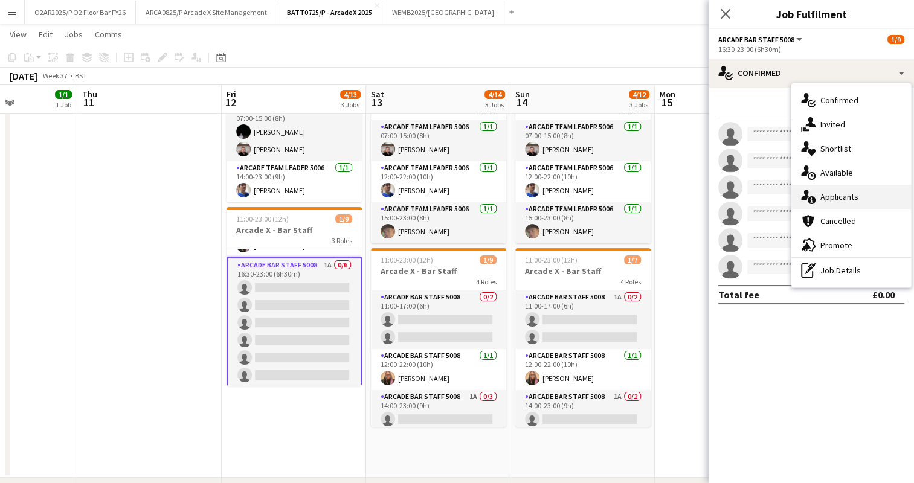
click at [836, 191] on span "Applicants" at bounding box center [839, 196] width 38 height 11
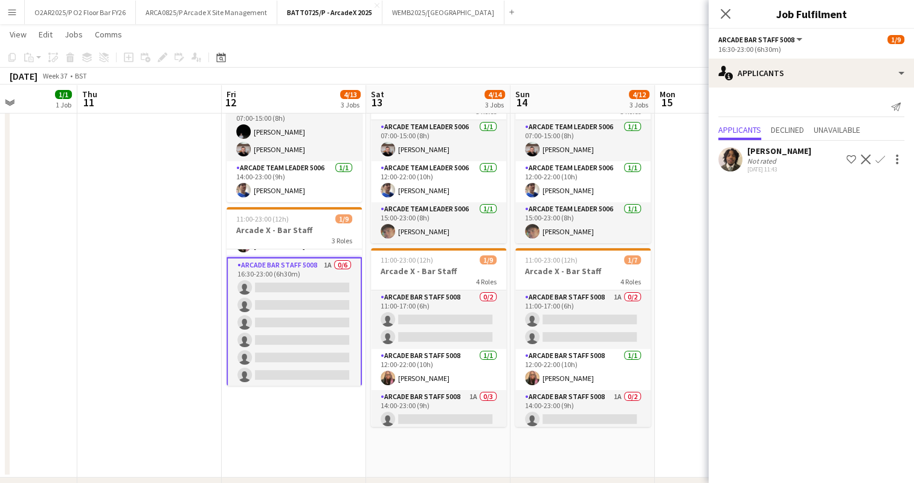
click at [879, 161] on app-icon "Confirm" at bounding box center [880, 160] width 10 height 10
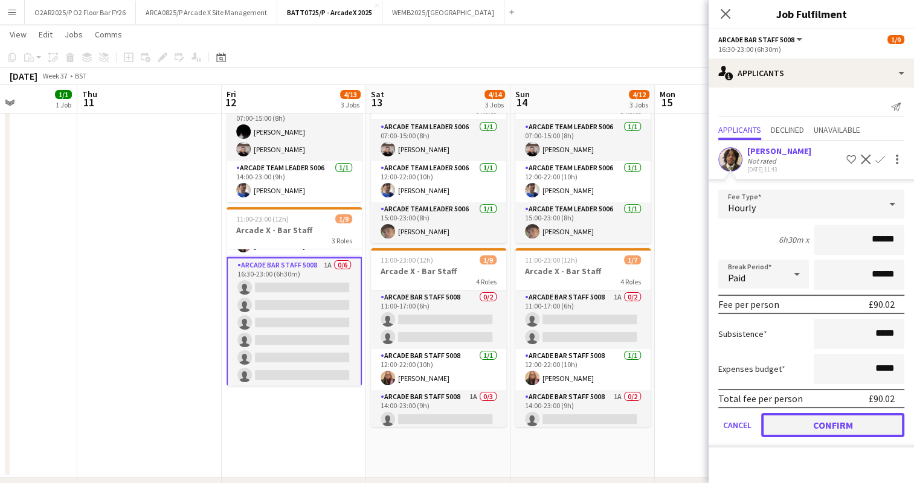
click at [819, 426] on button "Confirm" at bounding box center [832, 425] width 143 height 24
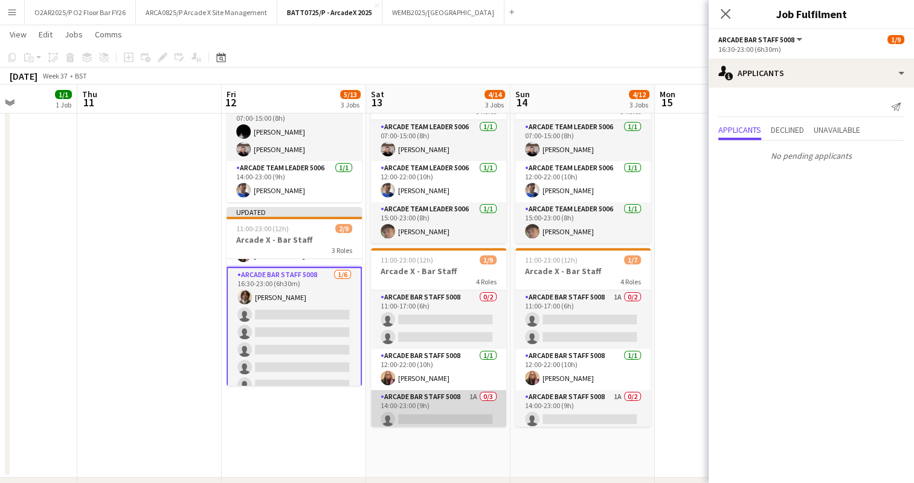
scroll to position [115, 0]
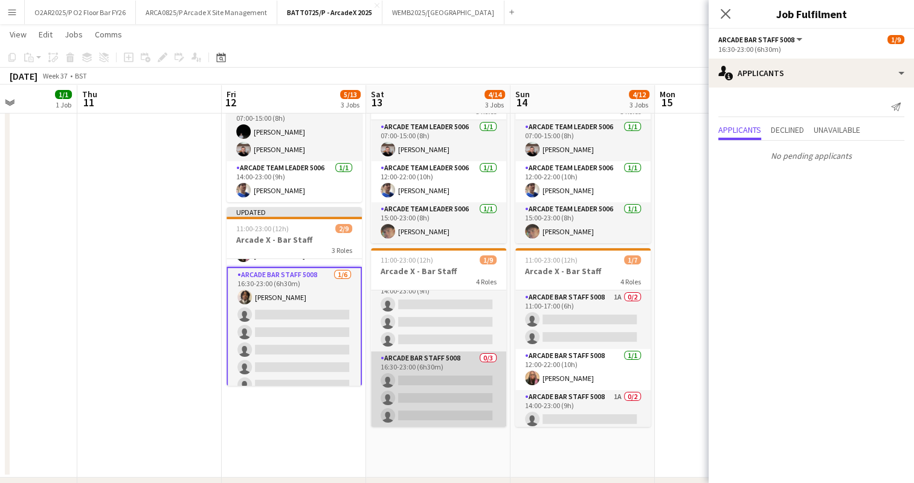
click at [441, 378] on app-card-role "Arcade Bar Staff 5008 0/3 16:30-23:00 (6h30m) single-neutral-actions single-neu…" at bounding box center [438, 390] width 135 height 76
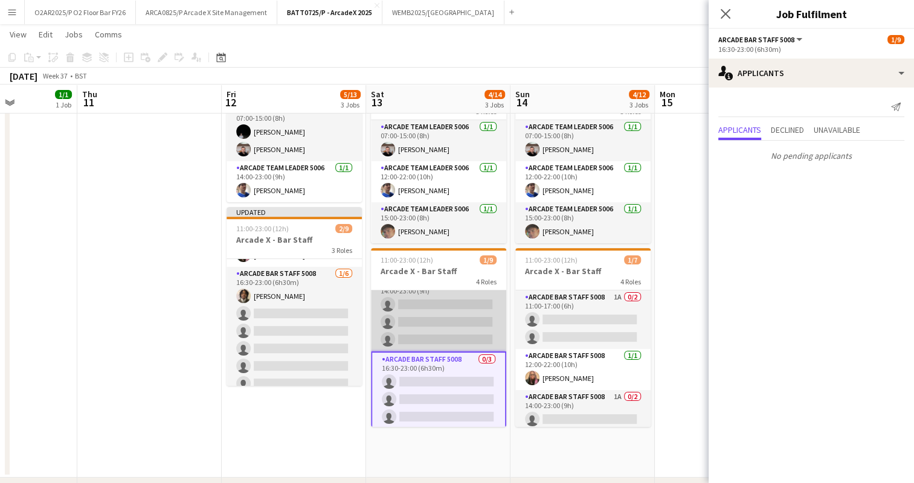
click at [441, 307] on app-card-role "Arcade Bar Staff 5008 1A 0/3 14:00-23:00 (9h) single-neutral-actions single-neu…" at bounding box center [438, 313] width 135 height 76
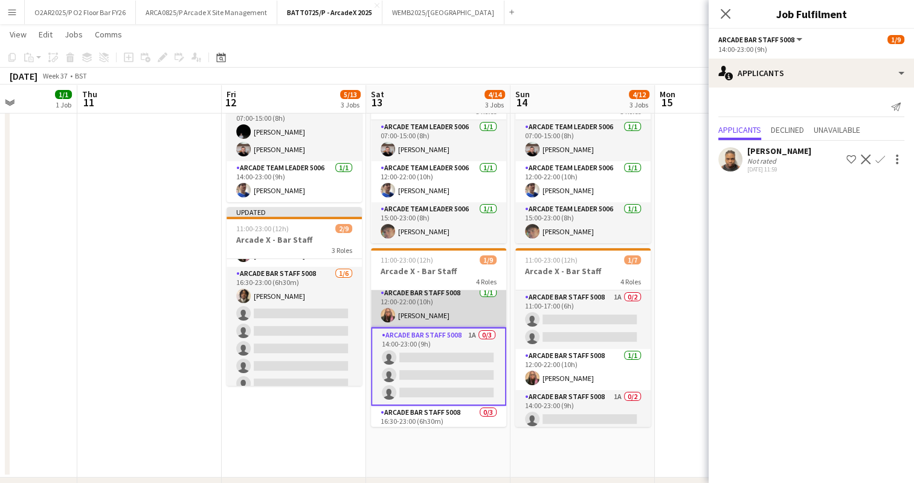
scroll to position [65, 0]
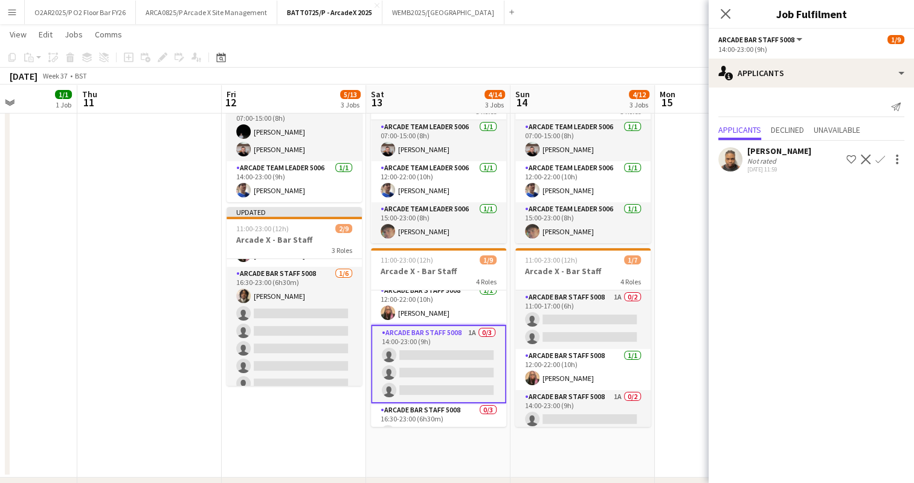
click at [880, 164] on app-icon "Confirm" at bounding box center [880, 160] width 10 height 10
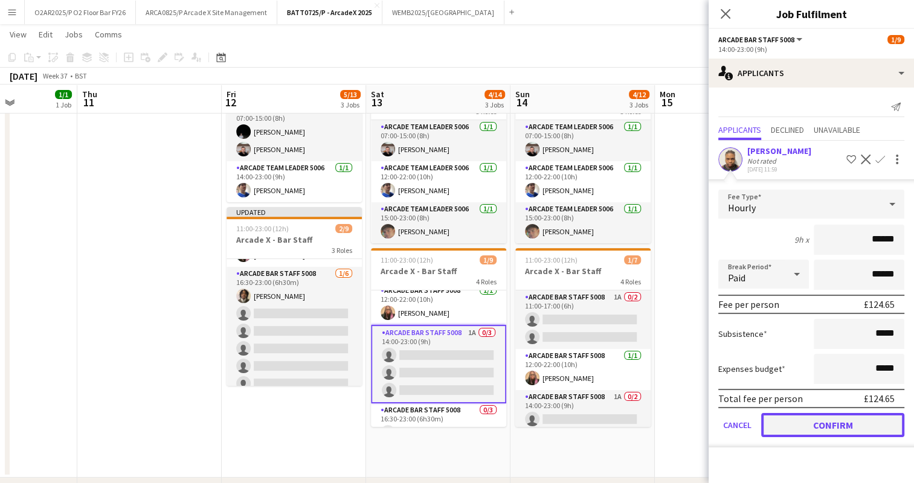
click at [819, 434] on button "Confirm" at bounding box center [832, 425] width 143 height 24
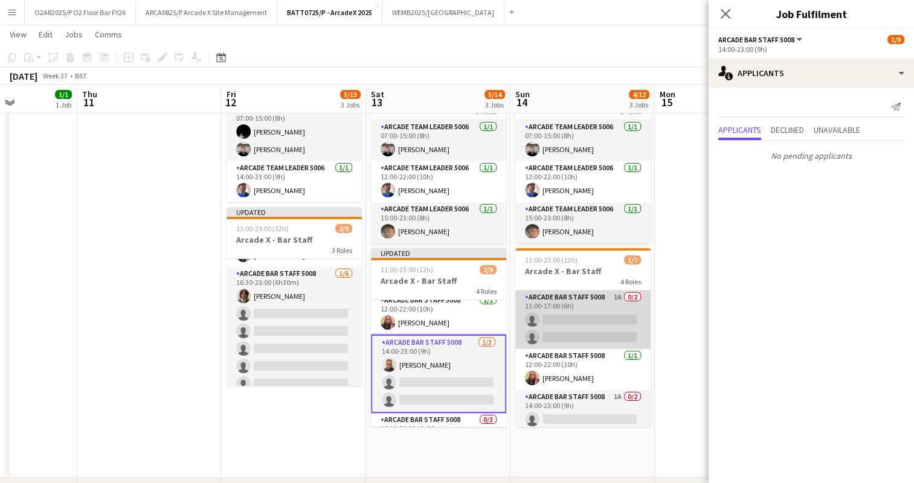
click at [570, 329] on app-card-role "Arcade Bar Staff 5008 1A 0/2 11:00-17:00 (6h) single-neutral-actions single-neu…" at bounding box center [582, 320] width 135 height 59
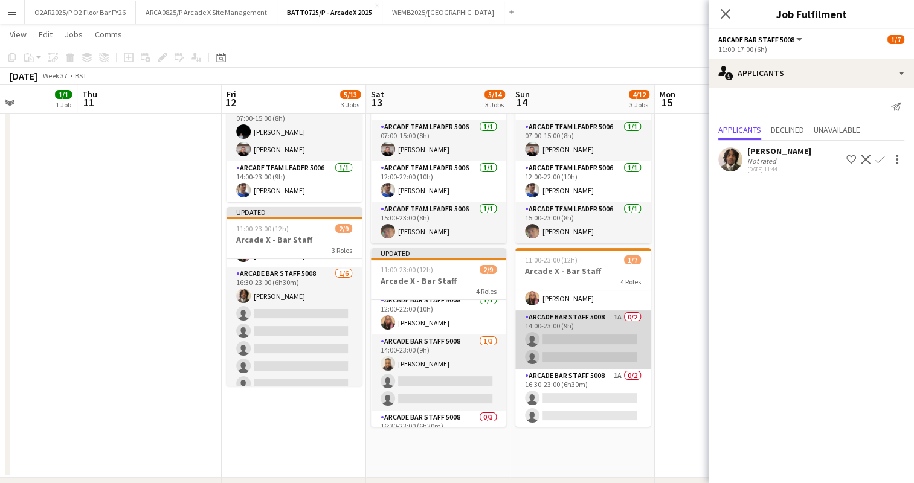
click at [580, 353] on app-card-role "Arcade Bar Staff 5008 1A 0/2 14:00-23:00 (9h) single-neutral-actions single-neu…" at bounding box center [582, 339] width 135 height 59
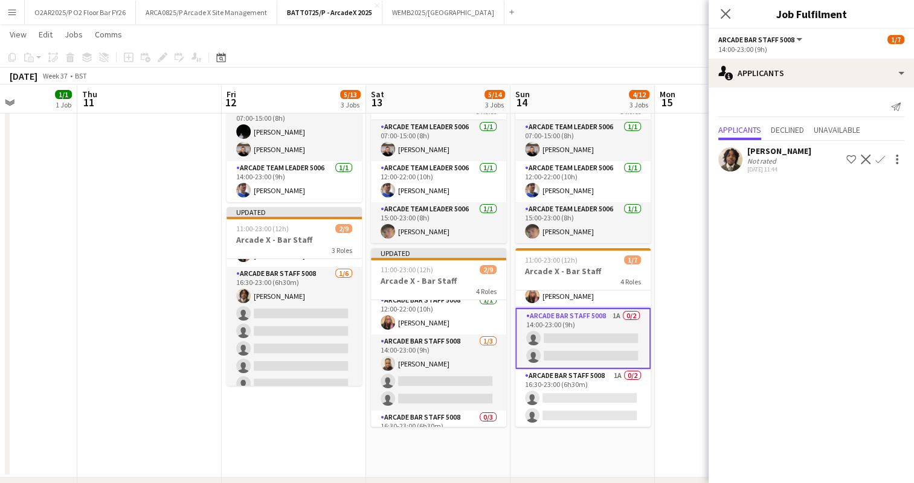
scroll to position [80, 0]
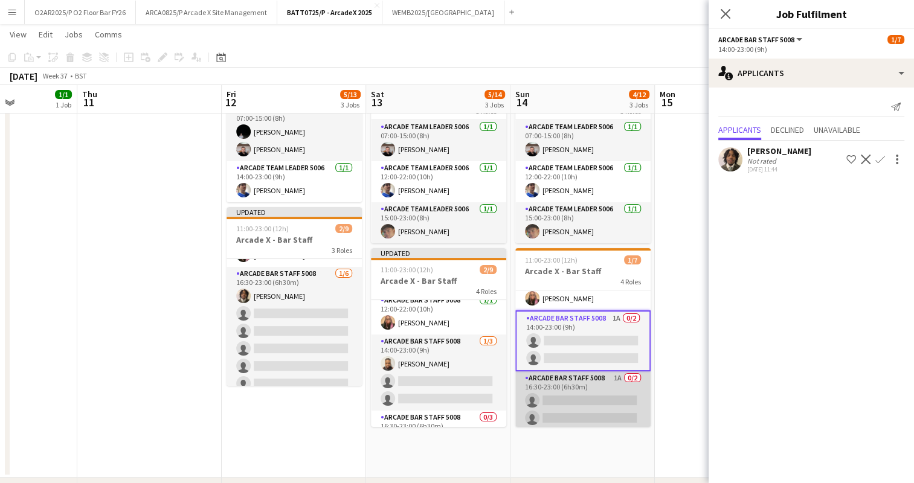
click at [573, 389] on app-card-role "Arcade Bar Staff 5008 1A 0/2 16:30-23:00 (6h30m) single-neutral-actions single-…" at bounding box center [582, 400] width 135 height 59
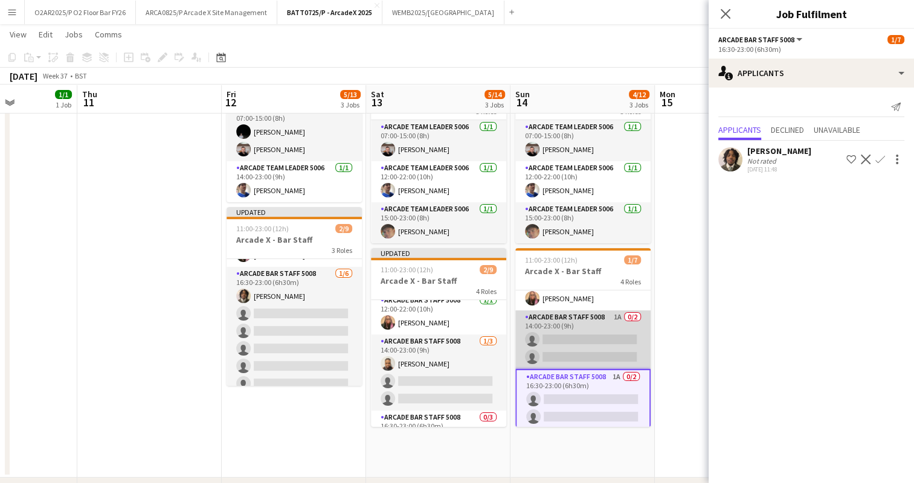
click at [585, 339] on app-card-role "Arcade Bar Staff 5008 1A 0/2 14:00-23:00 (9h) single-neutral-actions single-neu…" at bounding box center [582, 339] width 135 height 59
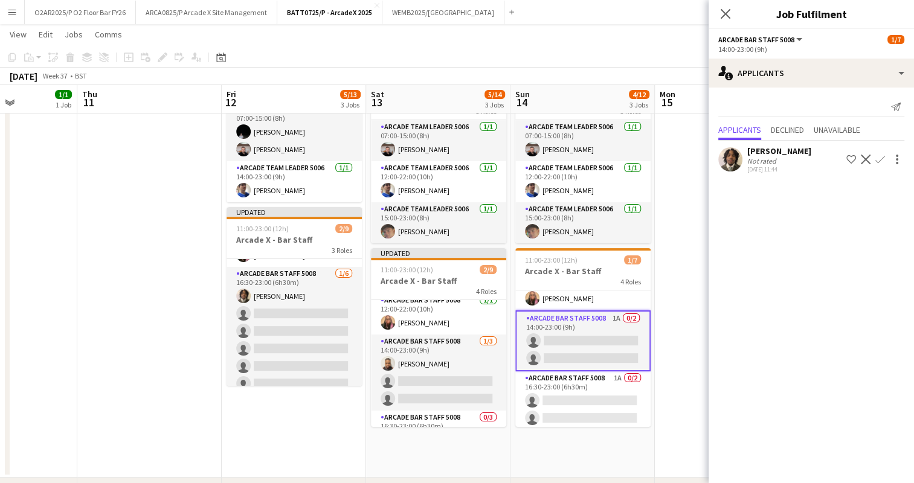
click at [877, 157] on app-icon "Confirm" at bounding box center [880, 160] width 10 height 10
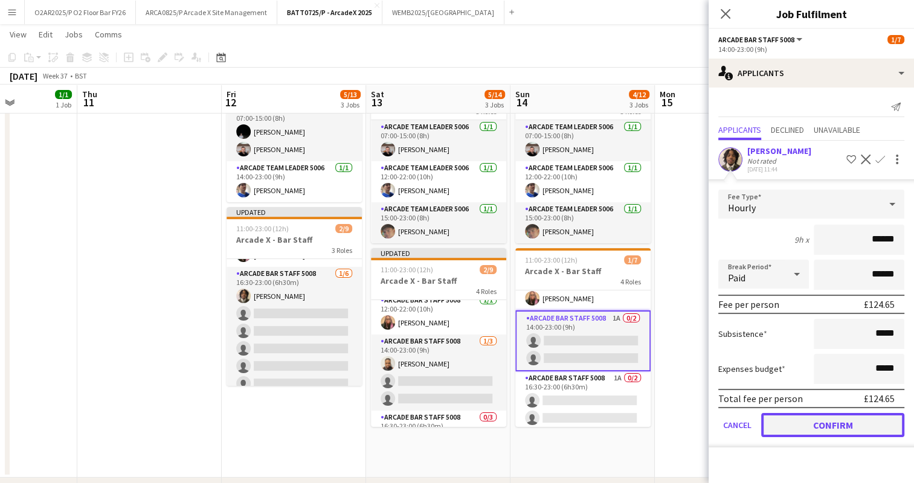
click at [825, 423] on button "Confirm" at bounding box center [832, 425] width 143 height 24
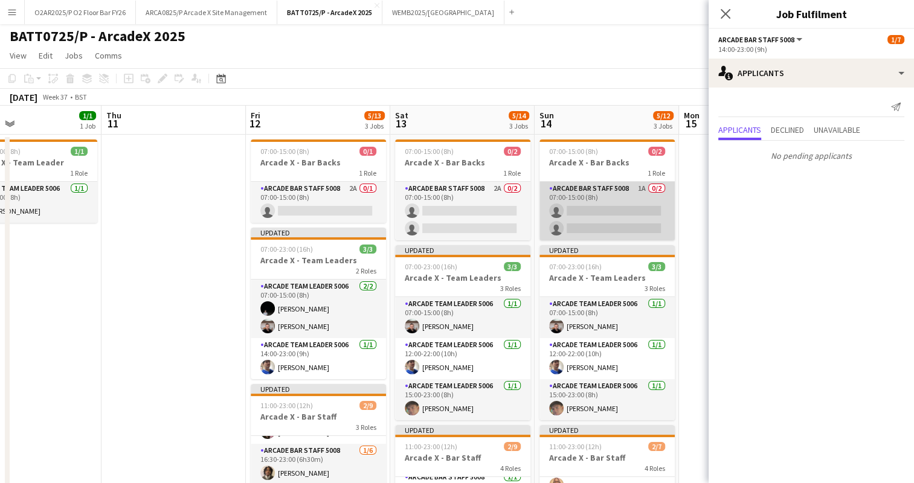
scroll to position [1, 0]
click at [618, 205] on app-card-role "Arcade Bar Staff 5008 1A 0/2 07:00-15:00 (8h) single-neutral-actions single-neu…" at bounding box center [606, 211] width 135 height 59
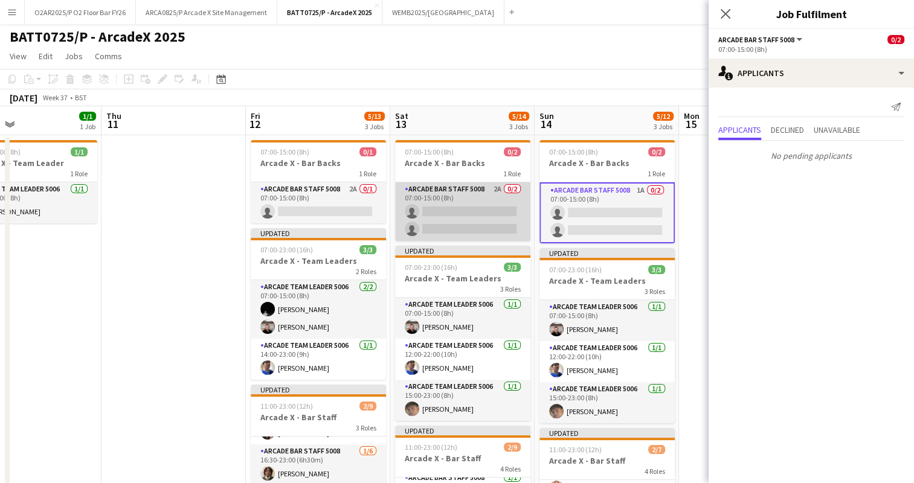
click at [484, 220] on app-card-role "Arcade Bar Staff 5008 2A 0/2 07:00-15:00 (8h) single-neutral-actions single-neu…" at bounding box center [462, 211] width 135 height 59
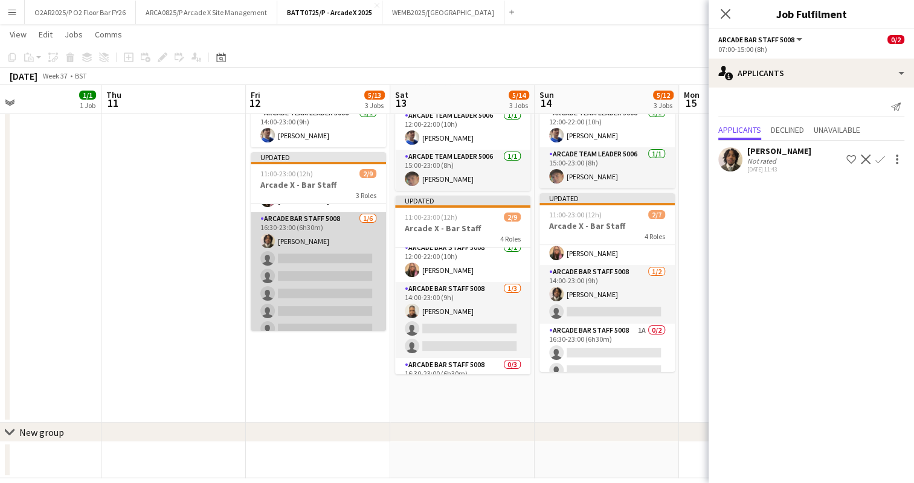
scroll to position [0, 0]
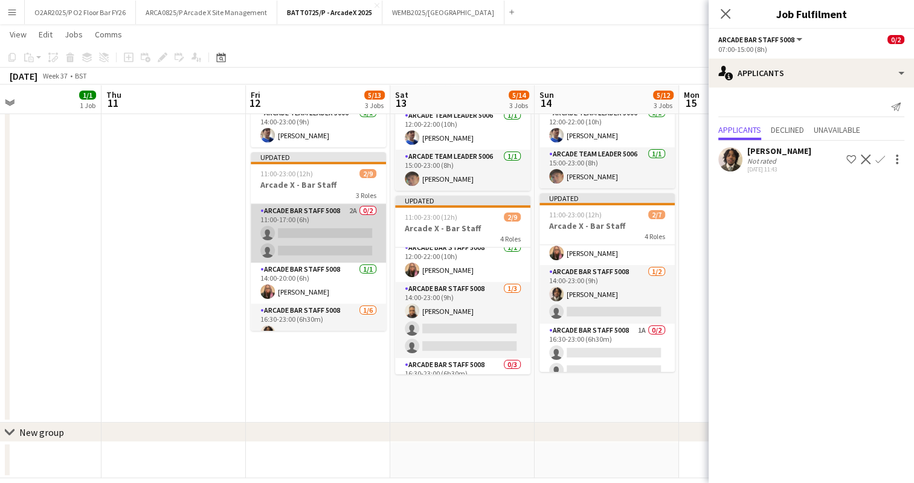
click at [339, 246] on app-card-role "Arcade Bar Staff 5008 2A 0/2 11:00-17:00 (6h) single-neutral-actions single-neu…" at bounding box center [318, 233] width 135 height 59
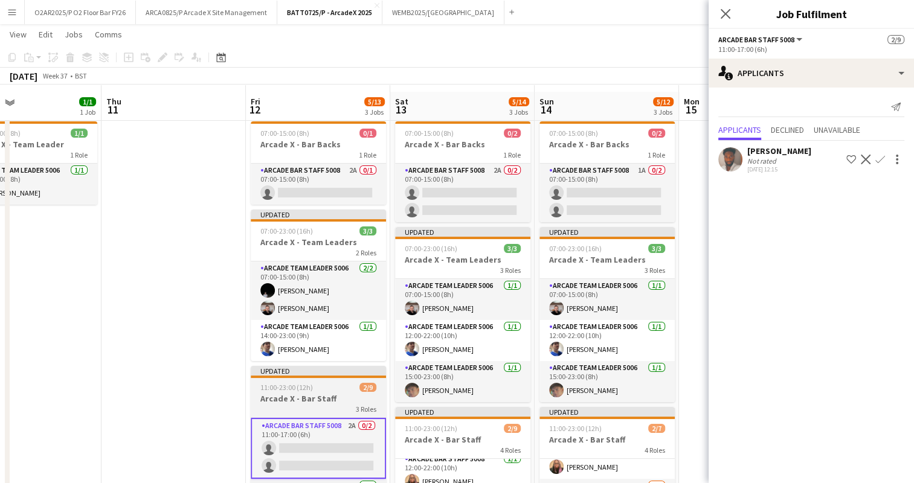
scroll to position [18, 0]
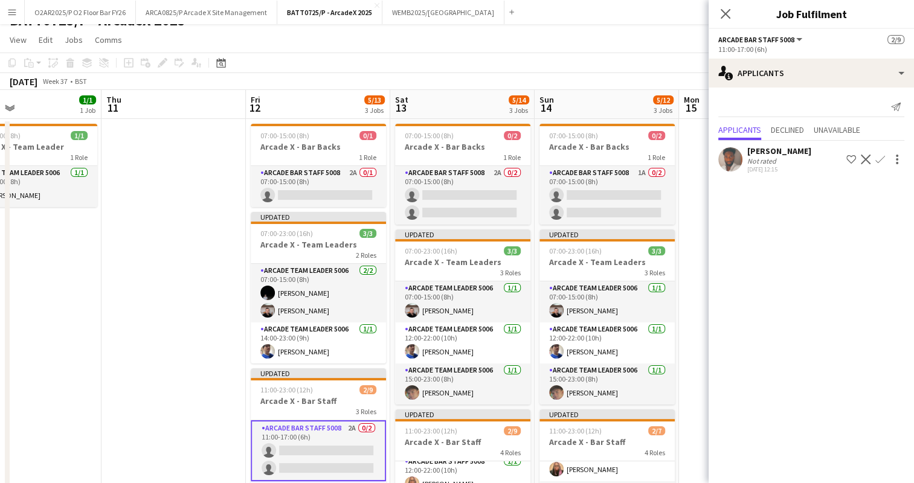
click at [879, 159] on app-icon "Confirm" at bounding box center [880, 160] width 10 height 10
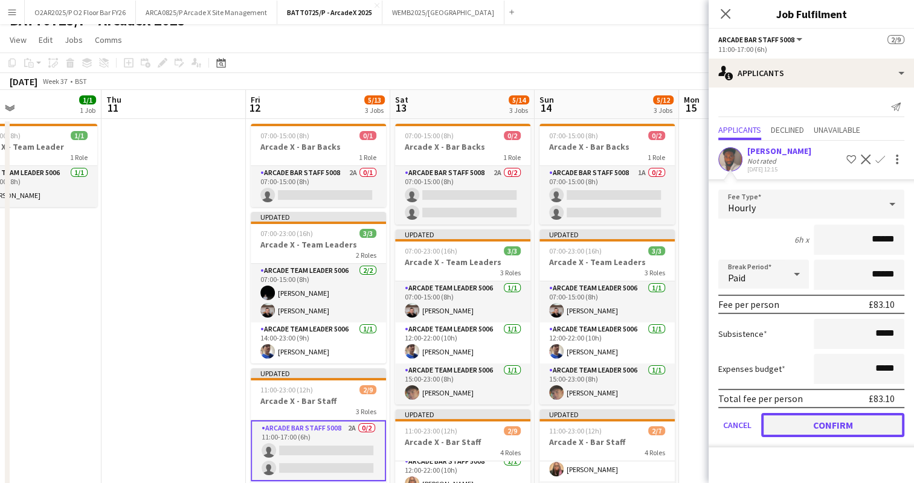
click at [823, 422] on button "Confirm" at bounding box center [832, 425] width 143 height 24
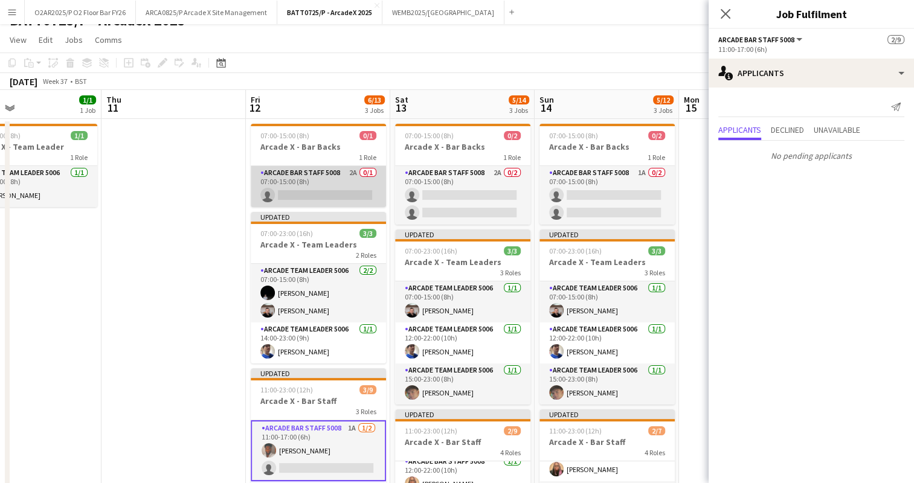
click at [344, 188] on app-card-role "Arcade Bar Staff 5008 2A 0/1 07:00-15:00 (8h) single-neutral-actions" at bounding box center [318, 186] width 135 height 41
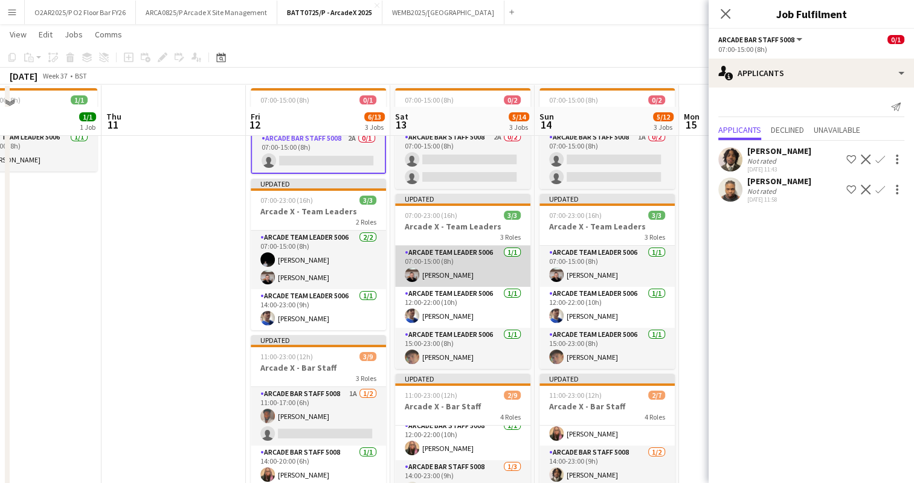
scroll to position [76, 0]
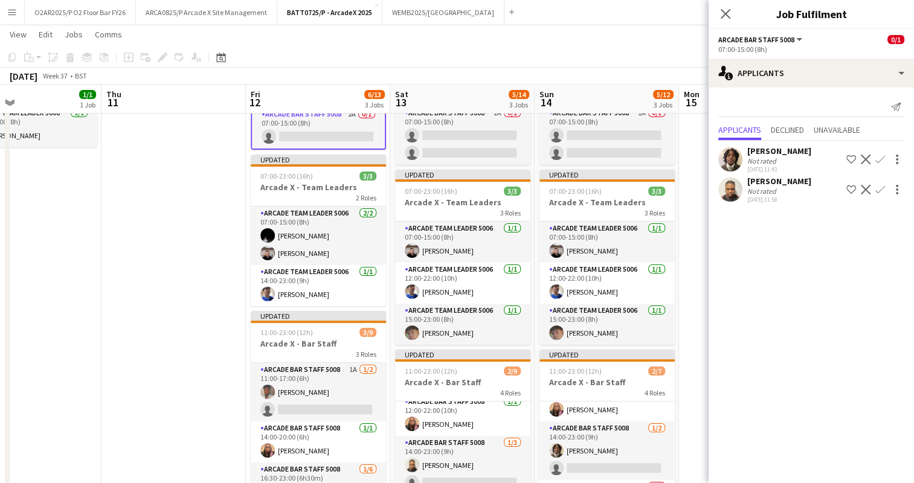
click at [877, 194] on app-icon "Confirm" at bounding box center [880, 190] width 10 height 10
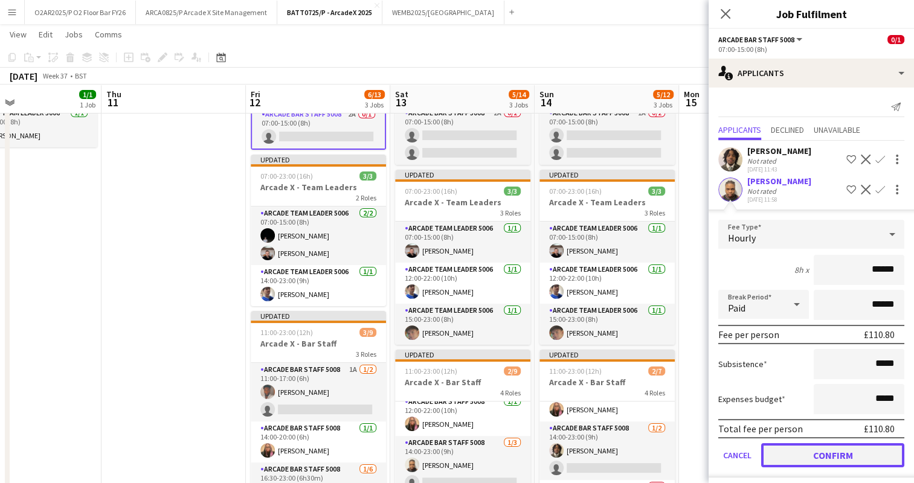
click at [811, 458] on button "Confirm" at bounding box center [832, 455] width 143 height 24
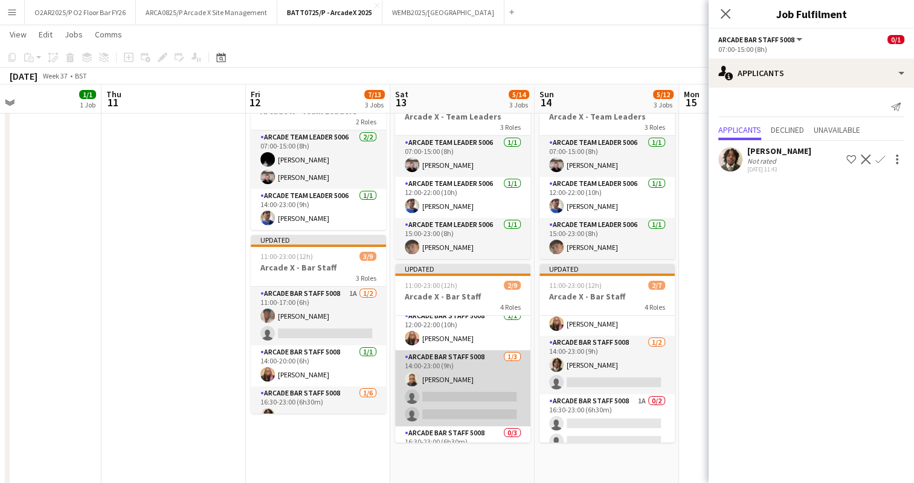
scroll to position [72, 0]
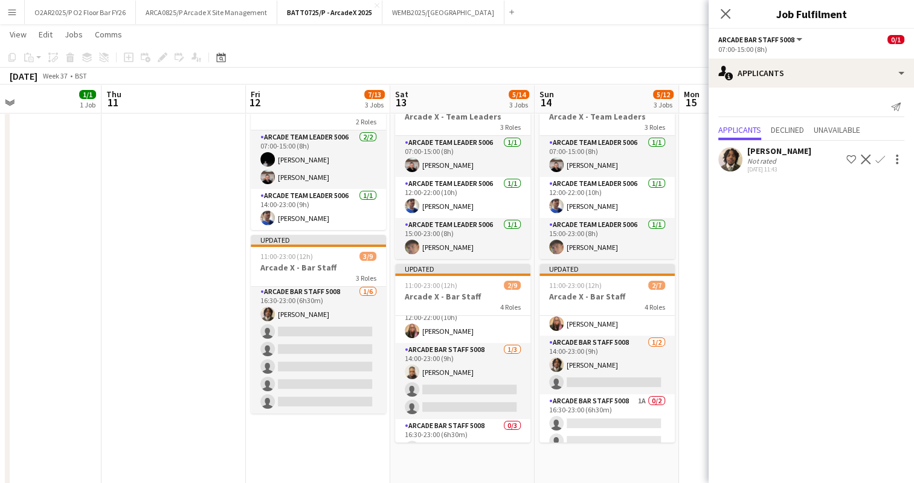
click at [344, 359] on app-card-role "Arcade Bar Staff 5008 [DATE] 16:30-23:00 (6h30m) [PERSON_NAME] single-neutral-a…" at bounding box center [318, 349] width 135 height 129
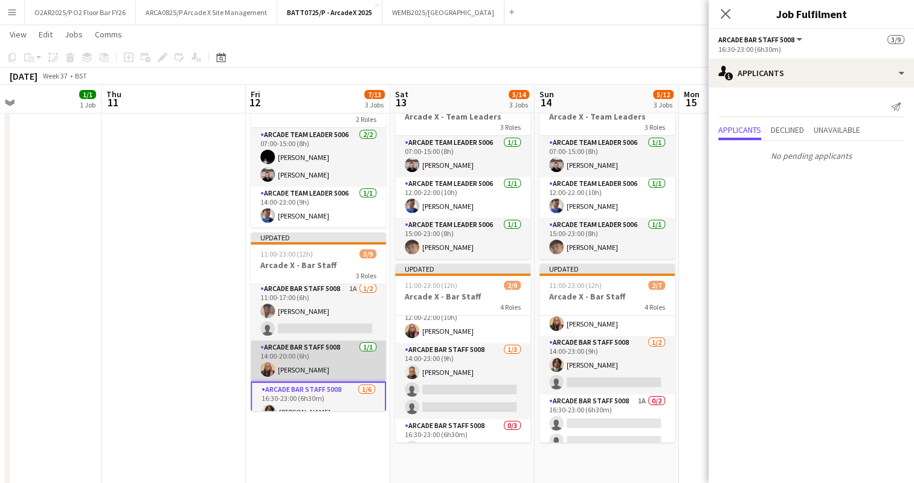
scroll to position [0, 0]
click at [333, 352] on app-card-role "Arcade Bar Staff 5008 [DATE] 14:00-20:00 (6h) [PERSON_NAME]" at bounding box center [318, 363] width 135 height 41
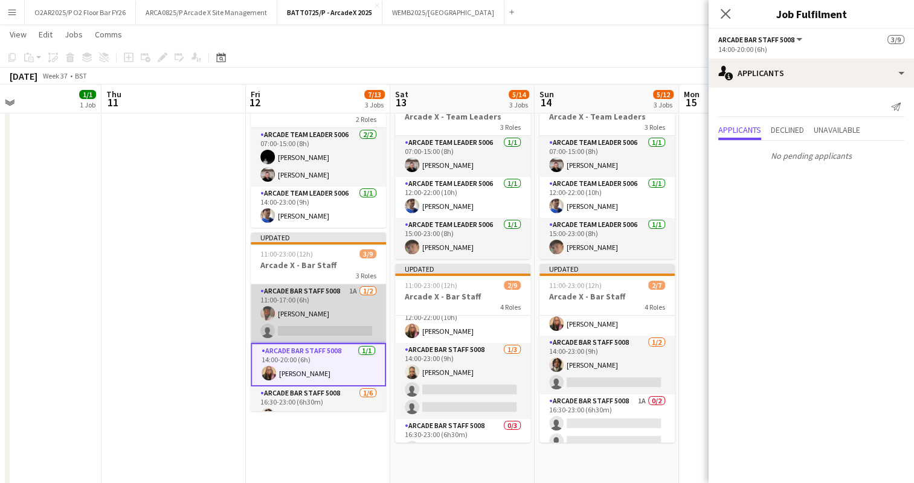
click at [335, 306] on app-card-role "Arcade Bar Staff 5008 1A [DATE] 11:00-17:00 (6h) [PERSON_NAME] single-neutral-a…" at bounding box center [318, 313] width 135 height 59
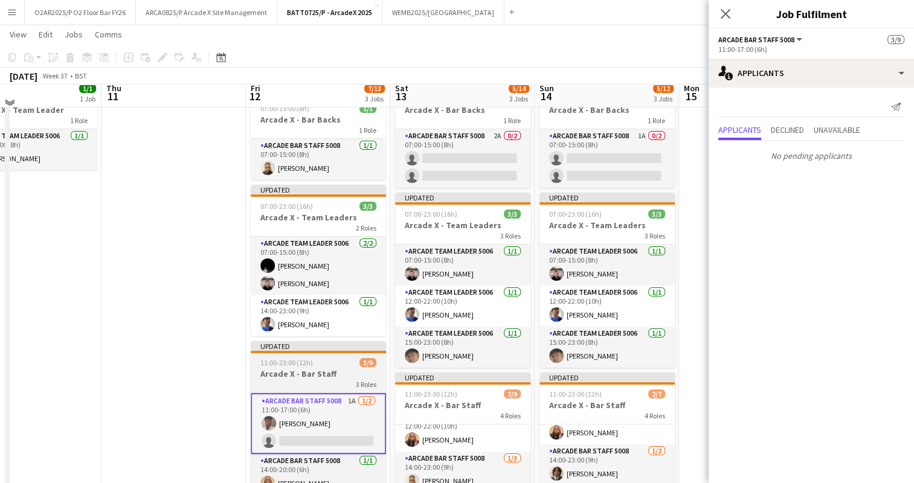
scroll to position [43, 0]
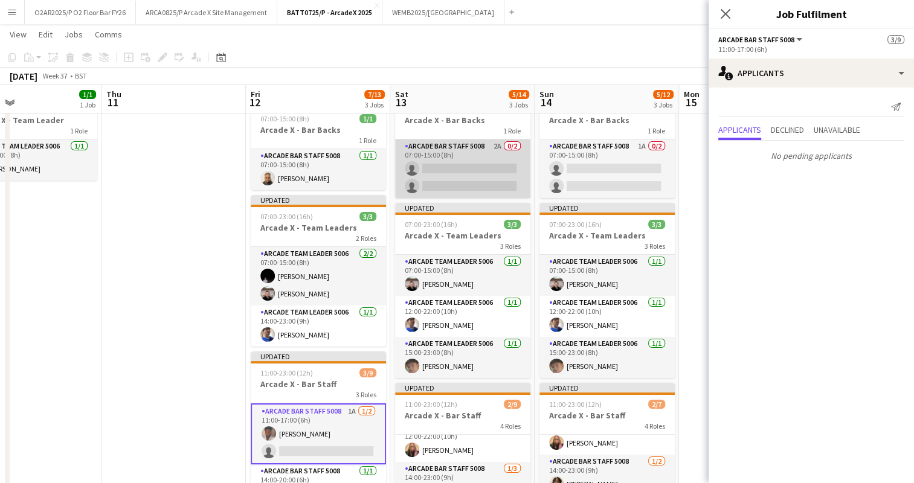
click at [438, 196] on app-card-role "Arcade Bar Staff 5008 2A 0/2 07:00-15:00 (8h) single-neutral-actions single-neu…" at bounding box center [462, 169] width 135 height 59
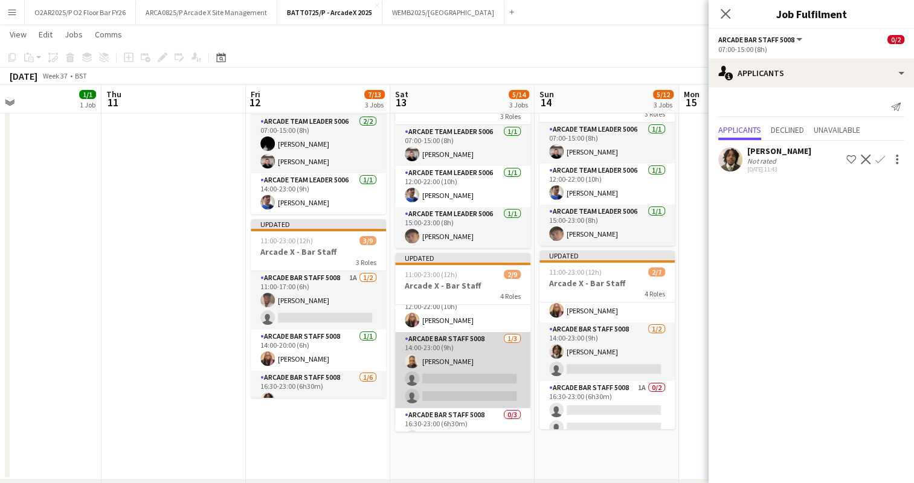
scroll to position [0, 0]
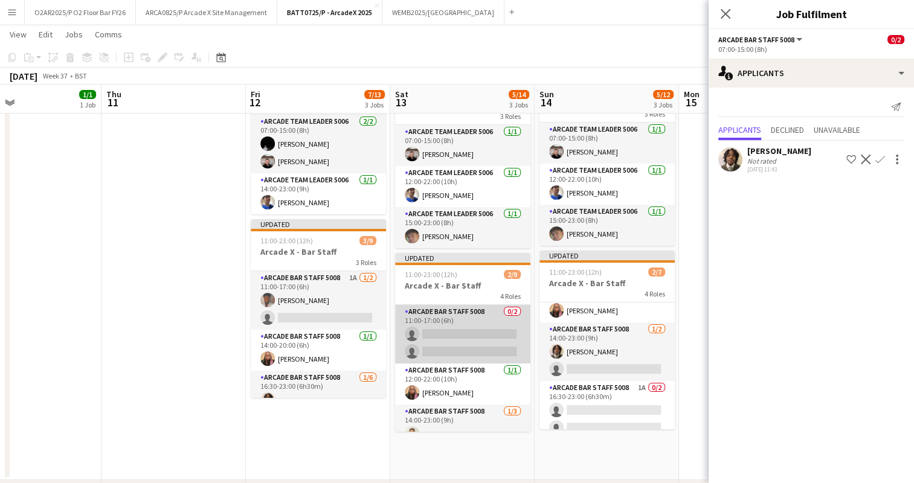
click at [466, 338] on app-card-role "Arcade Bar Staff 5008 0/2 11:00-17:00 (6h) single-neutral-actions single-neutra…" at bounding box center [462, 334] width 135 height 59
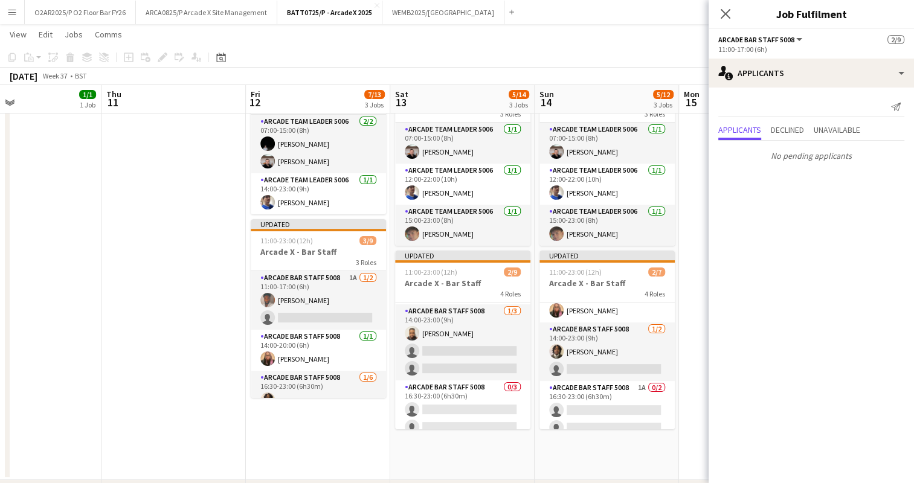
click at [466, 338] on app-card-role "Arcade Bar Staff 5008 [DATE] 14:00-23:00 (9h) [PERSON_NAME] single-neutral-acti…" at bounding box center [462, 342] width 135 height 76
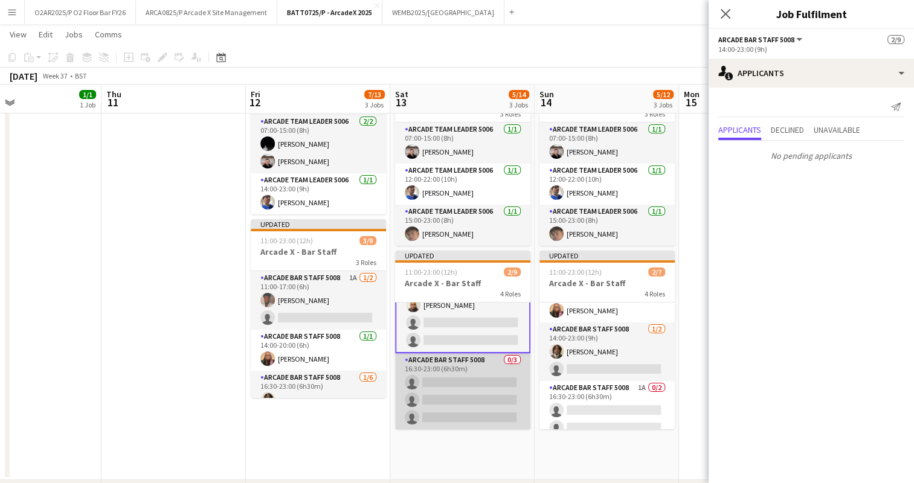
click at [478, 385] on app-card-role "Arcade Bar Staff 5008 0/3 16:30-23:00 (6h30m) single-neutral-actions single-neu…" at bounding box center [462, 391] width 135 height 76
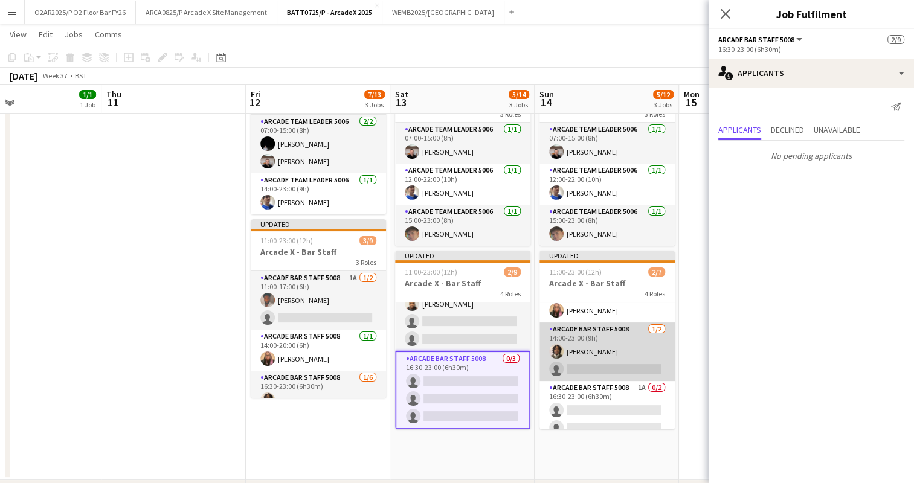
scroll to position [89, 0]
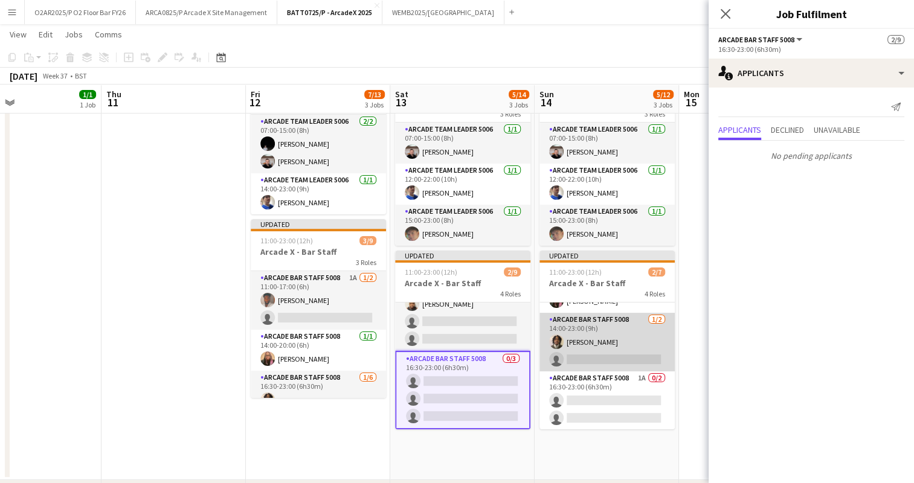
click at [617, 329] on app-card-role "Arcade Bar Staff 5008 [DATE] 14:00-23:00 (9h) [PERSON_NAME] single-neutral-acti…" at bounding box center [606, 342] width 135 height 59
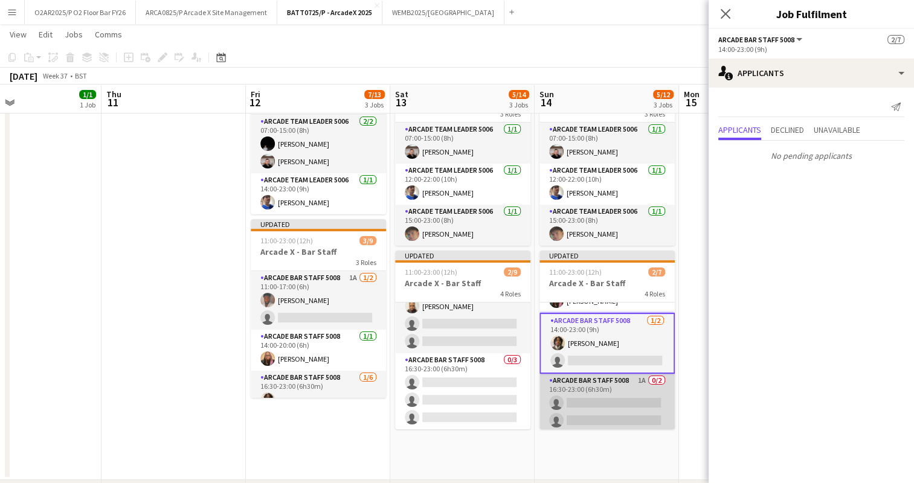
click at [609, 396] on app-card-role "Arcade Bar Staff 5008 1A 0/2 16:30-23:00 (6h30m) single-neutral-actions single-…" at bounding box center [606, 403] width 135 height 59
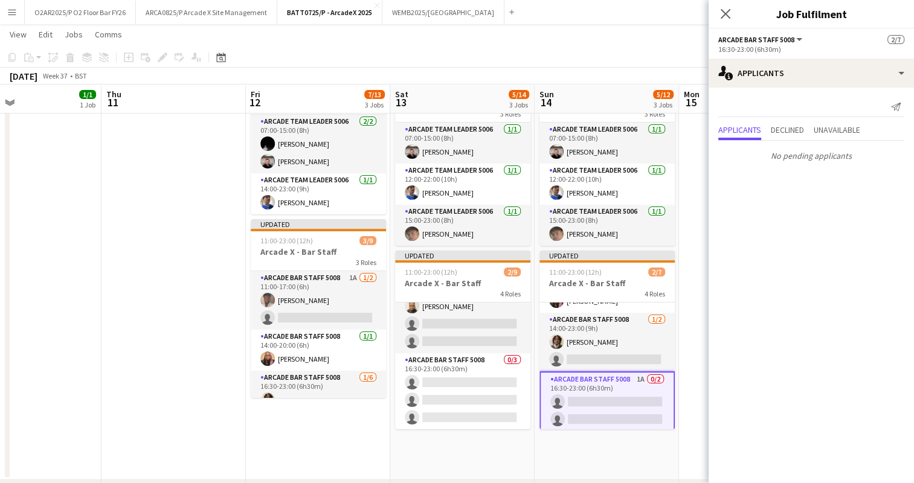
scroll to position [0, 0]
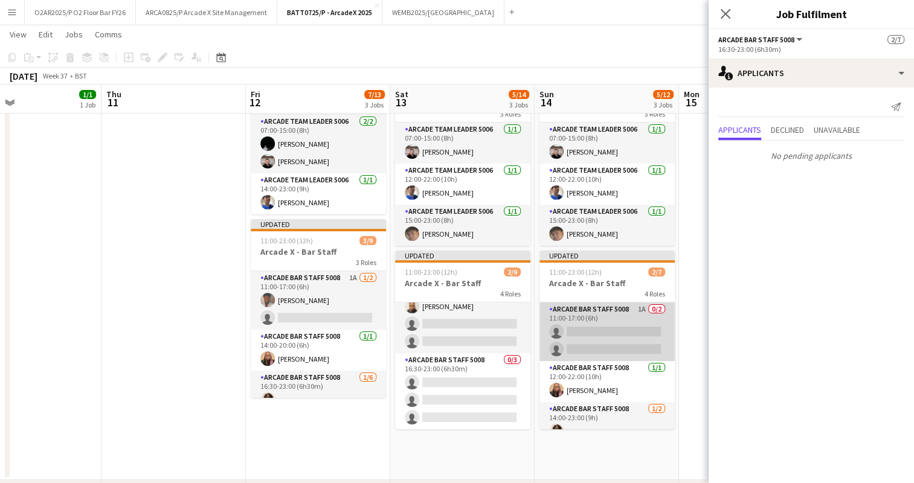
click at [603, 330] on app-card-role "Arcade Bar Staff 5008 1A 0/2 11:00-17:00 (6h) single-neutral-actions single-neu…" at bounding box center [606, 332] width 135 height 59
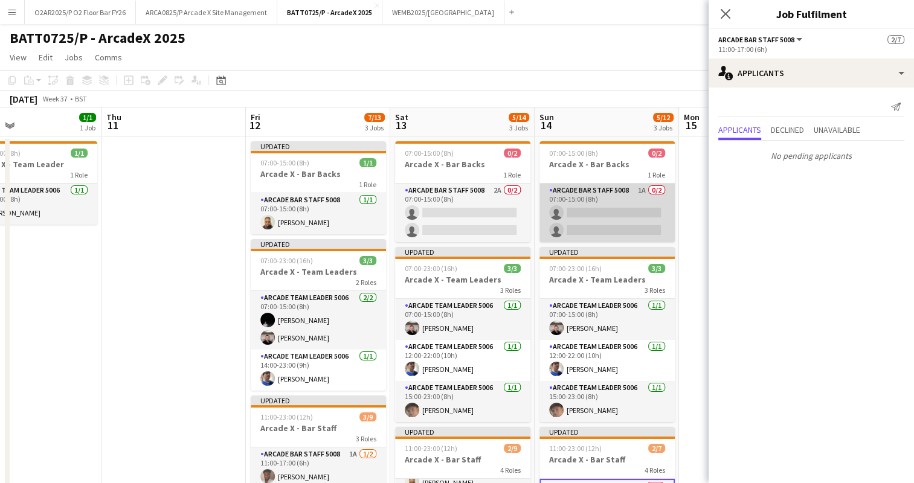
click at [606, 223] on app-card-role "Arcade Bar Staff 5008 1A 0/2 07:00-15:00 (8h) single-neutral-actions single-neu…" at bounding box center [606, 213] width 135 height 59
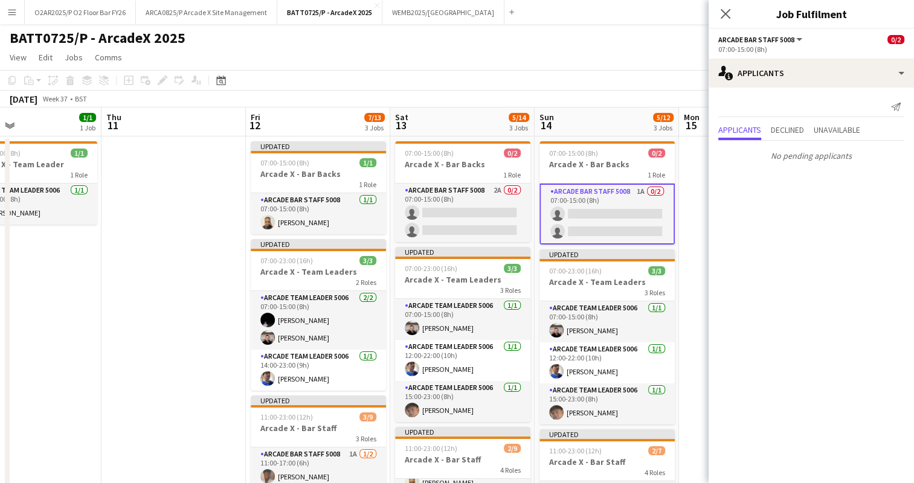
click at [662, 97] on div "[DATE] Week 37 • BST Publish 7 jobs Revert 7 jobs" at bounding box center [457, 99] width 914 height 17
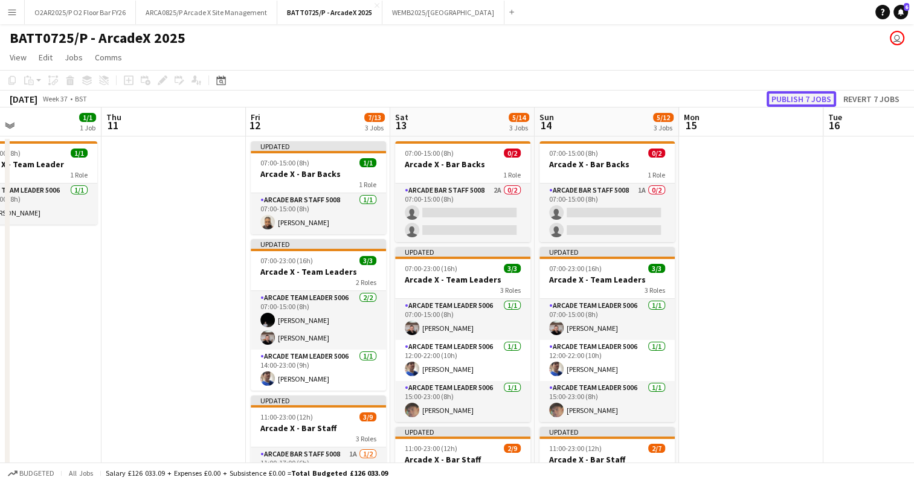
click at [800, 94] on button "Publish 7 jobs" at bounding box center [800, 99] width 69 height 16
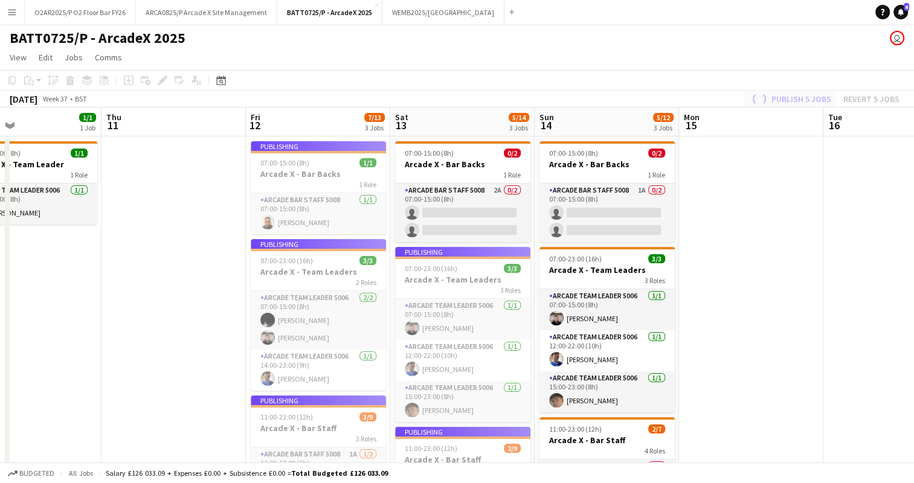
scroll to position [118, 0]
